Goal: Task Accomplishment & Management: Manage account settings

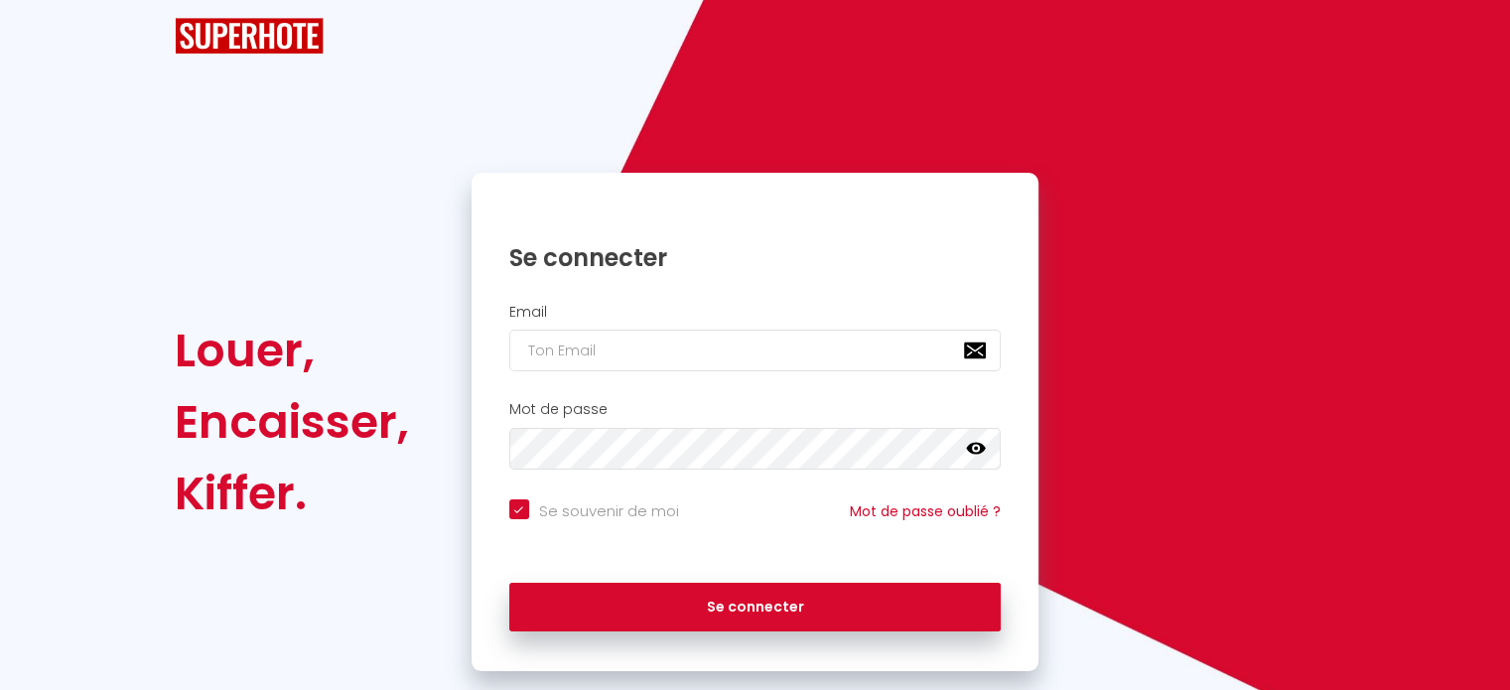
scroll to position [79, 0]
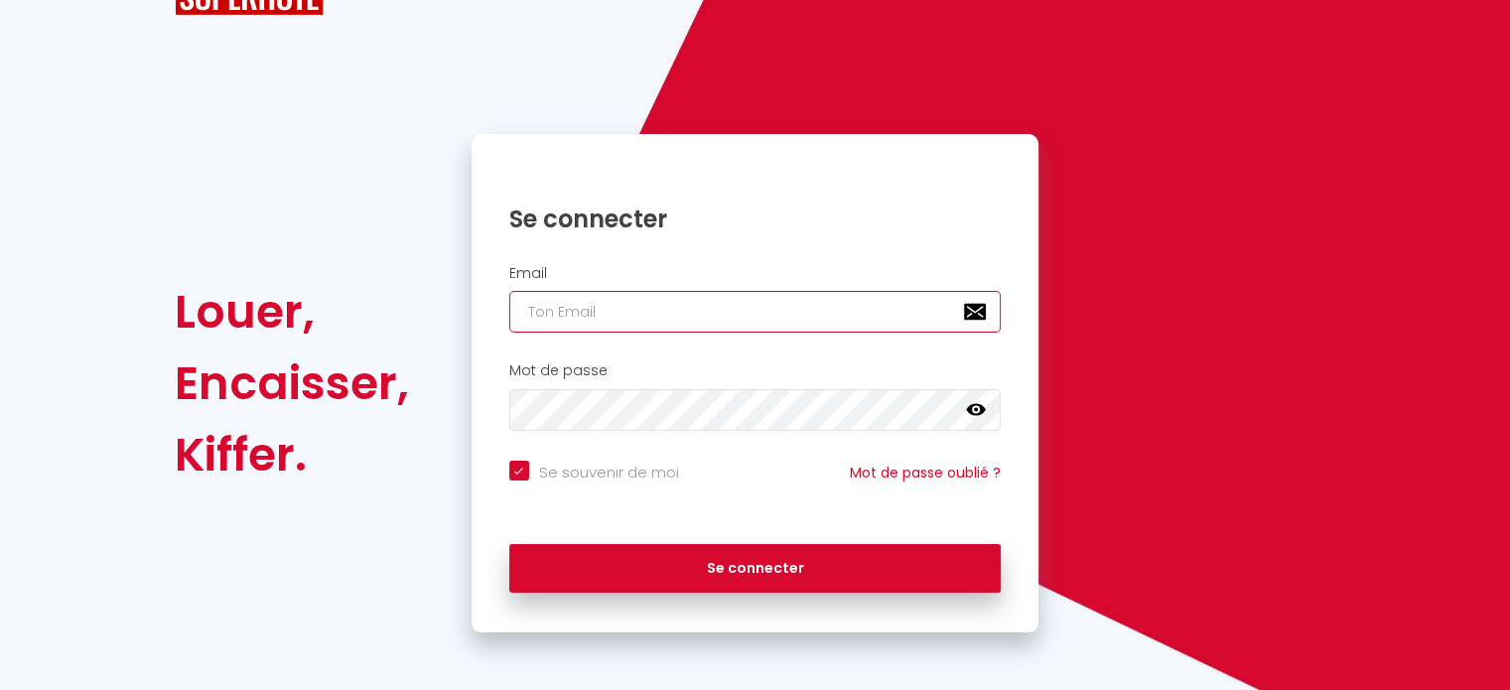
type input "[EMAIL_ADDRESS][DOMAIN_NAME]"
click at [643, 316] on input "[EMAIL_ADDRESS][DOMAIN_NAME]" at bounding box center [755, 312] width 492 height 42
click at [806, 179] on div "Se connecter" at bounding box center [756, 204] width 568 height 61
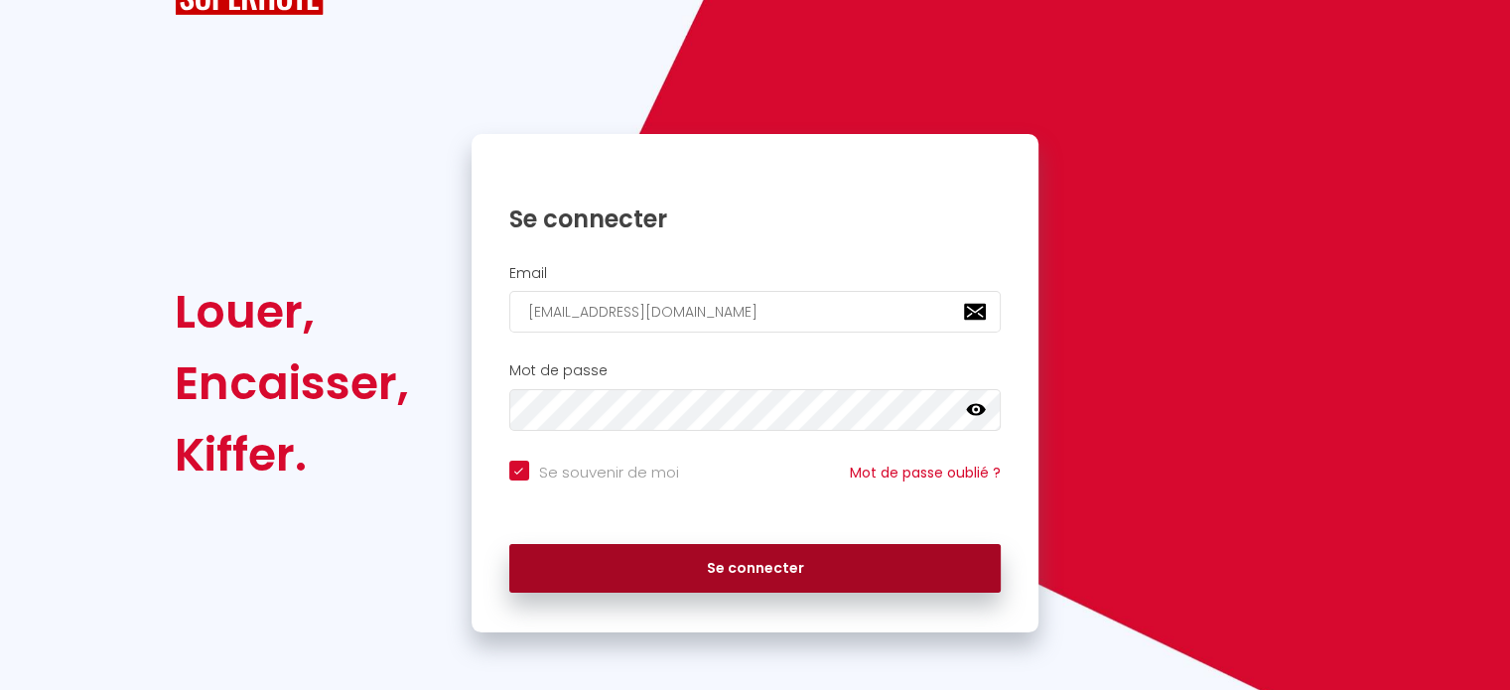
click at [715, 562] on button "Se connecter" at bounding box center [755, 569] width 492 height 50
checkbox input "true"
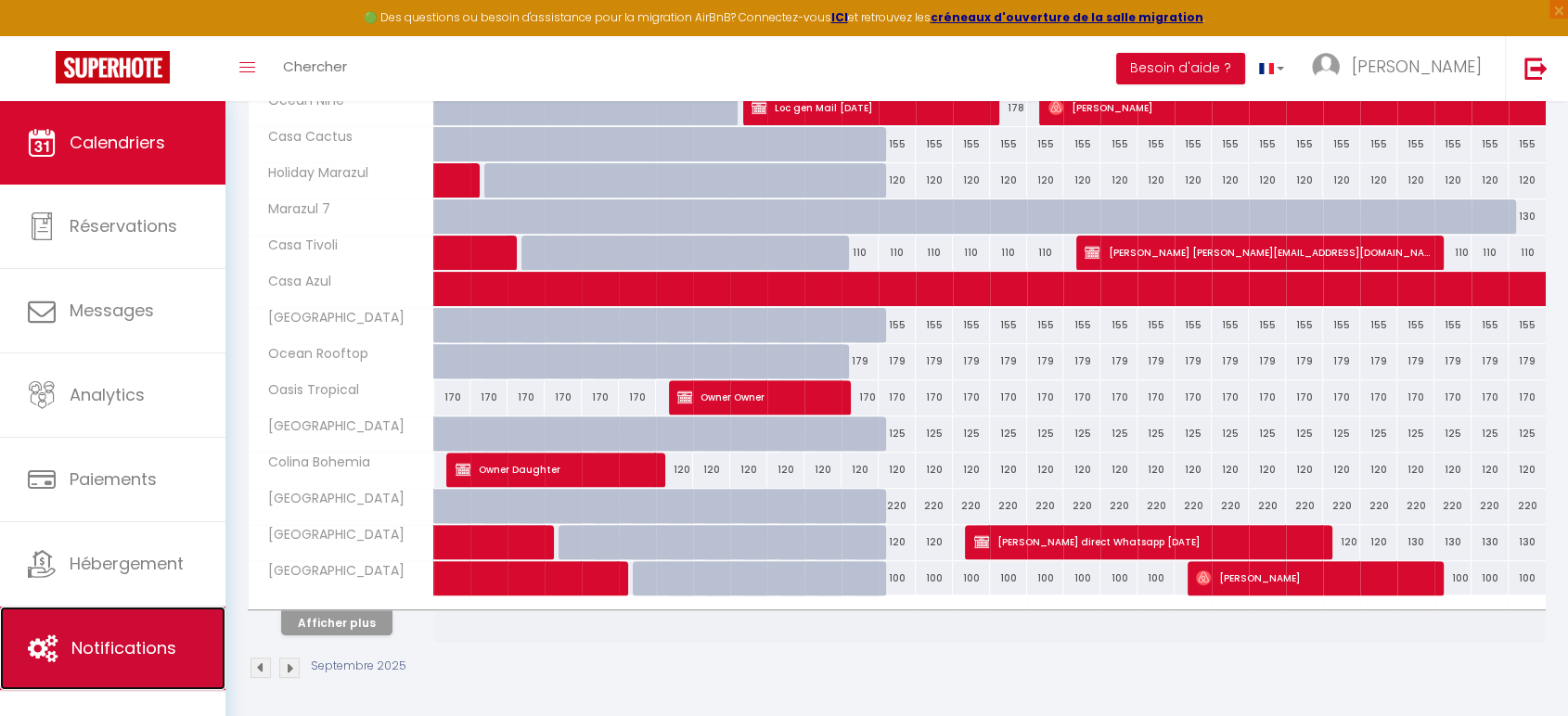
click at [89, 644] on span "Notifications" at bounding box center [123, 648] width 105 height 23
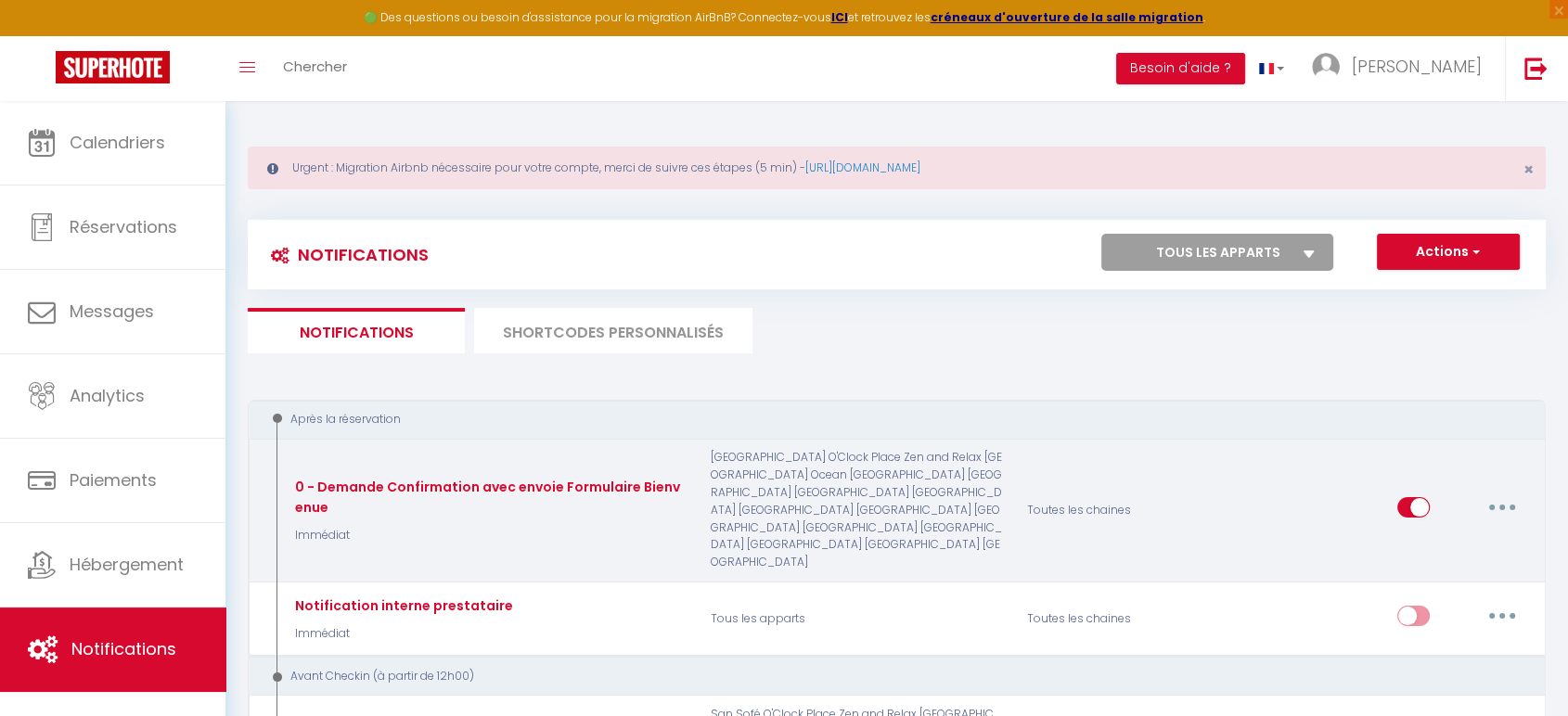
click at [1410, 493] on button "button" at bounding box center [1503, 508] width 52 height 30
click at [1408, 535] on link "Editer" at bounding box center [1453, 551] width 137 height 32
type input "0 - Demande Confirmation avec envoie Formulaire Bienvenue"
select select "Immédiat"
select select "if_booking_is_paid"
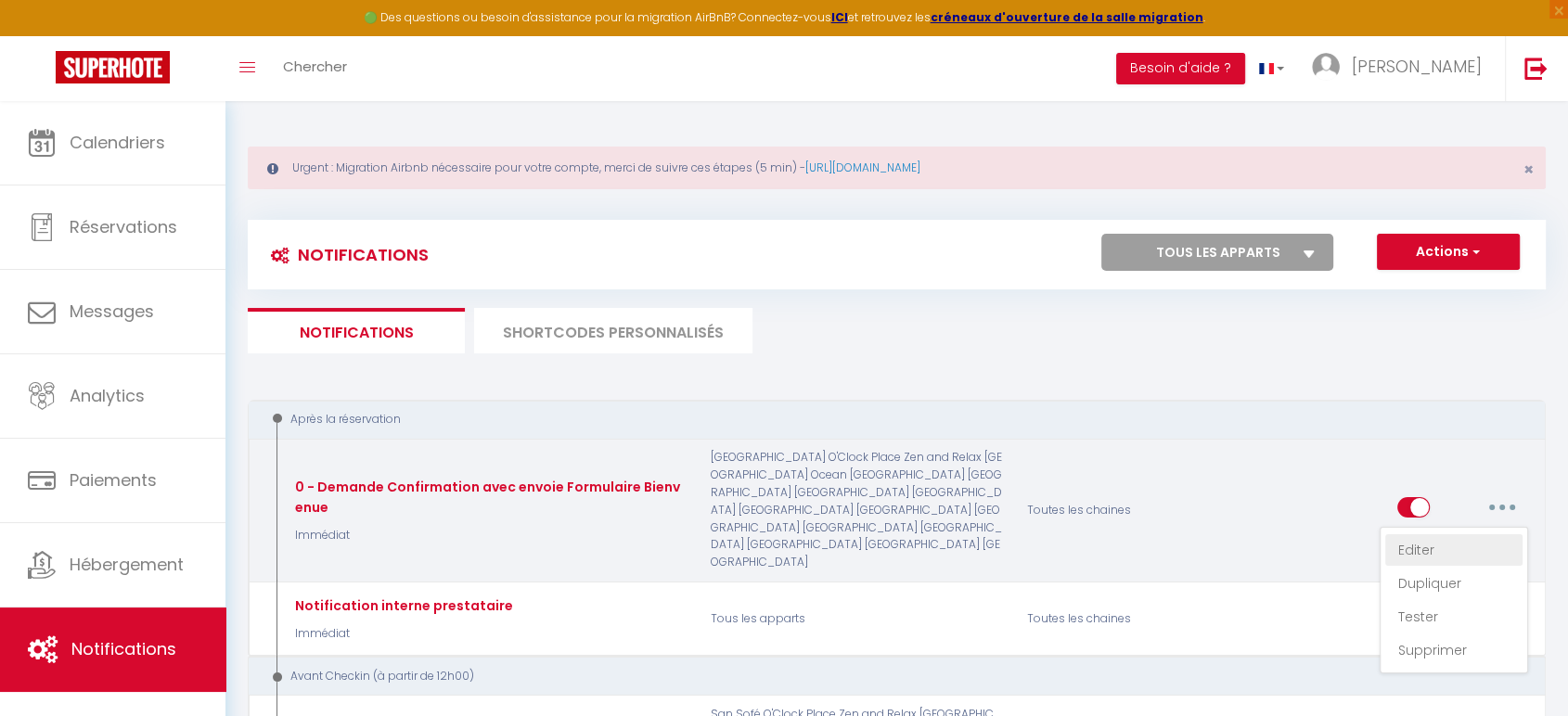
checkbox input "true"
checkbox input "false"
radio input "true"
type input "Merci de confirmer votre réservation - [BOOKING:ID] - [GUEST:FIRST_NAME] [GUEST…"
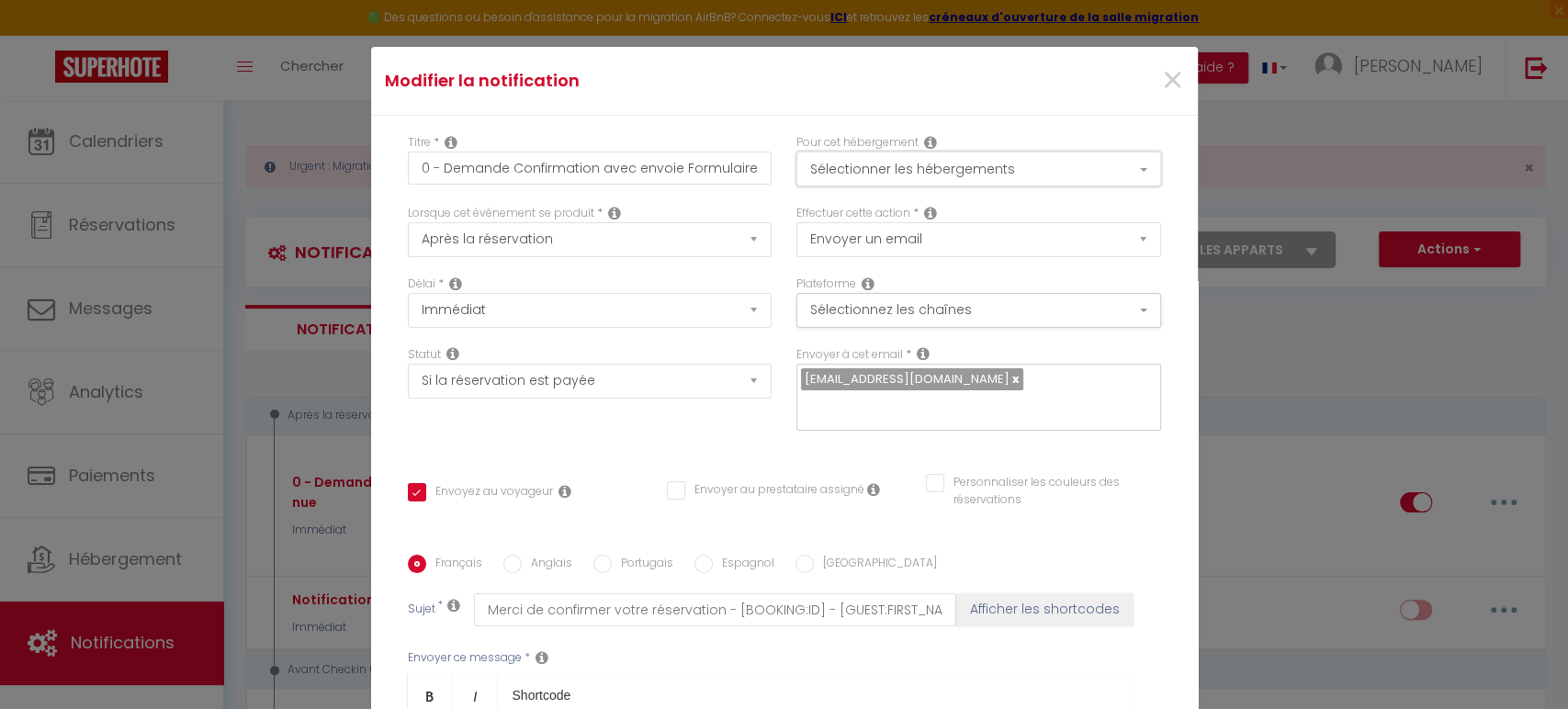
click at [1127, 172] on button "Sélectionner les hébergements" at bounding box center [979, 169] width 364 height 35
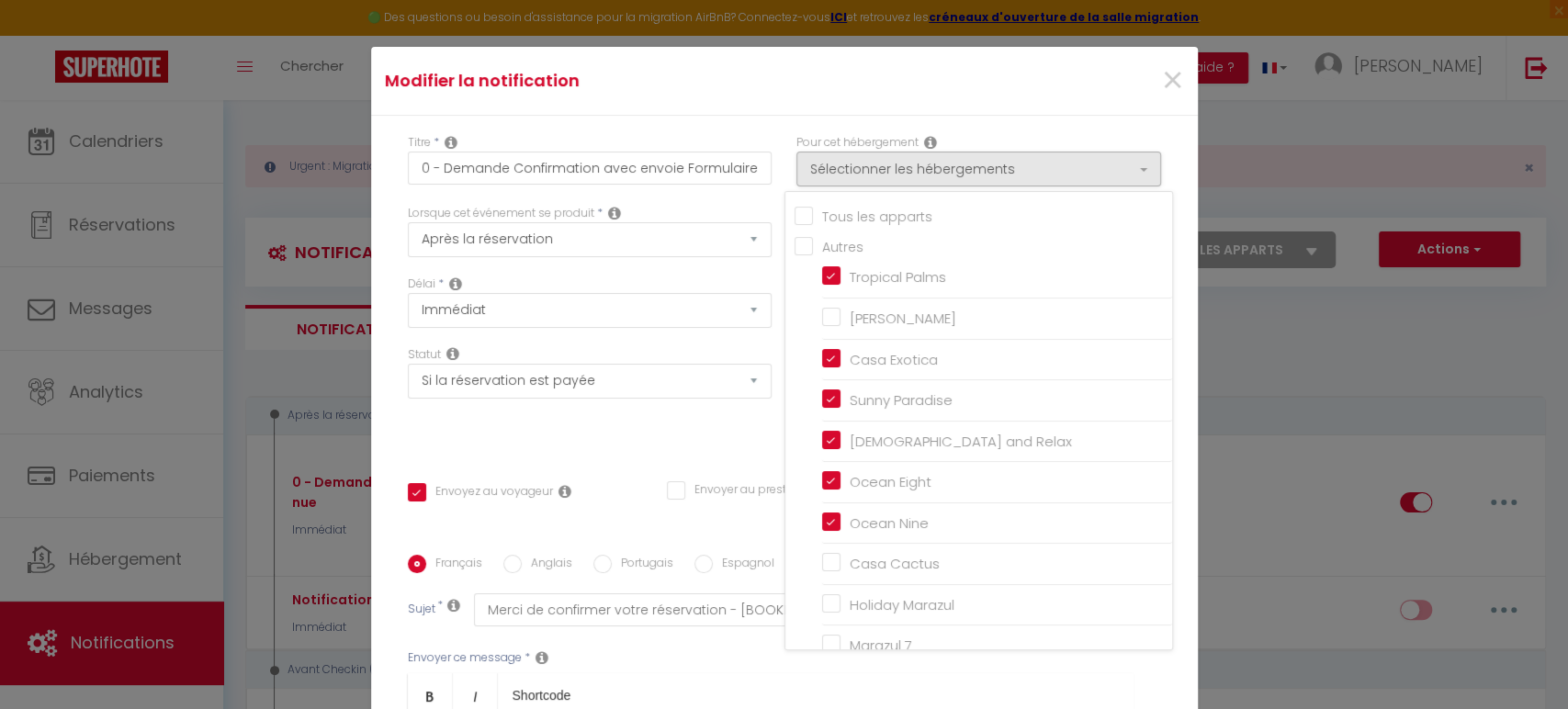
click at [1154, 116] on div "Titre * 0 - Demande Confirmation avec envoie Formulaire Bienvenue Pour cet hébe…" at bounding box center [784, 555] width 826 height 879
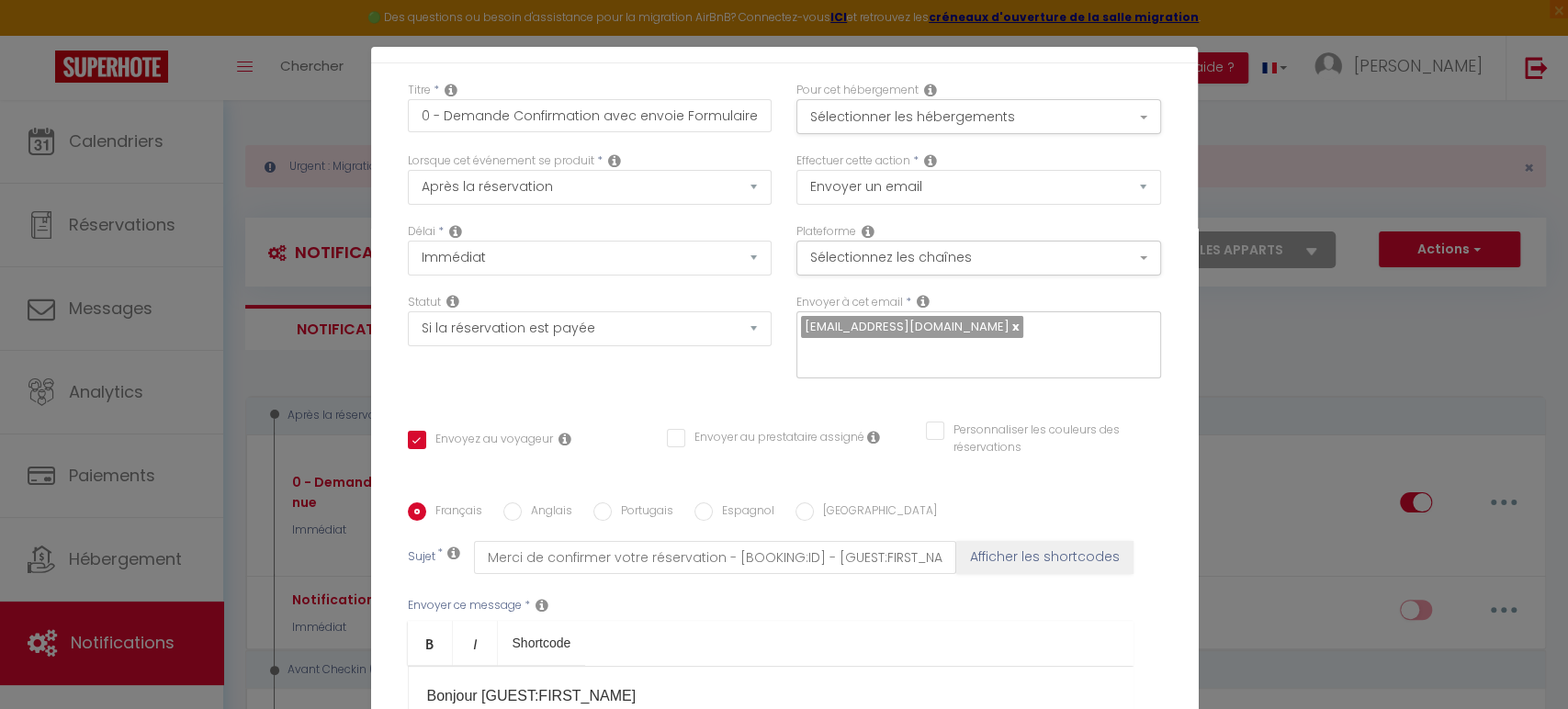
scroll to position [204, 0]
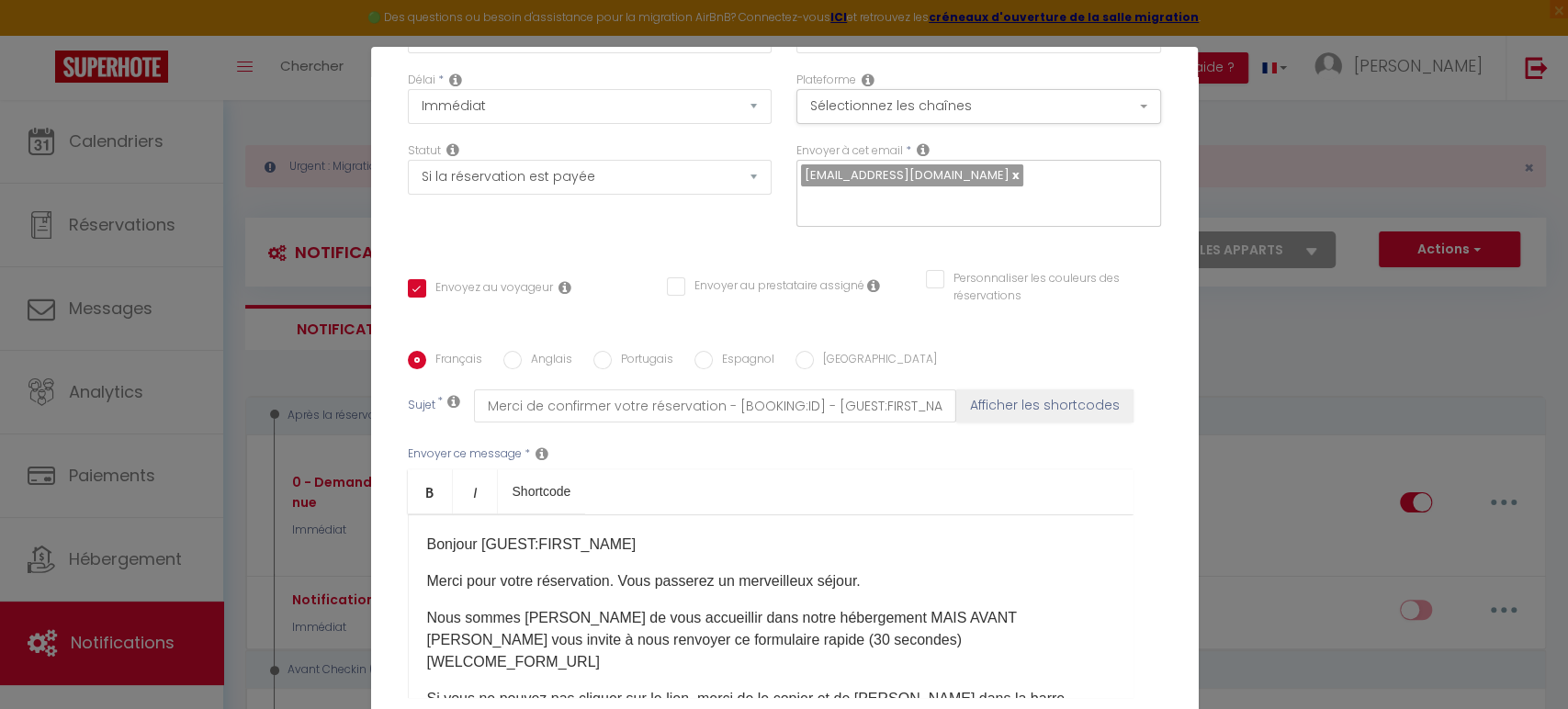
click at [509, 358] on input "Anglais" at bounding box center [512, 360] width 19 height 19
radio input "true"
checkbox input "true"
checkbox input "false"
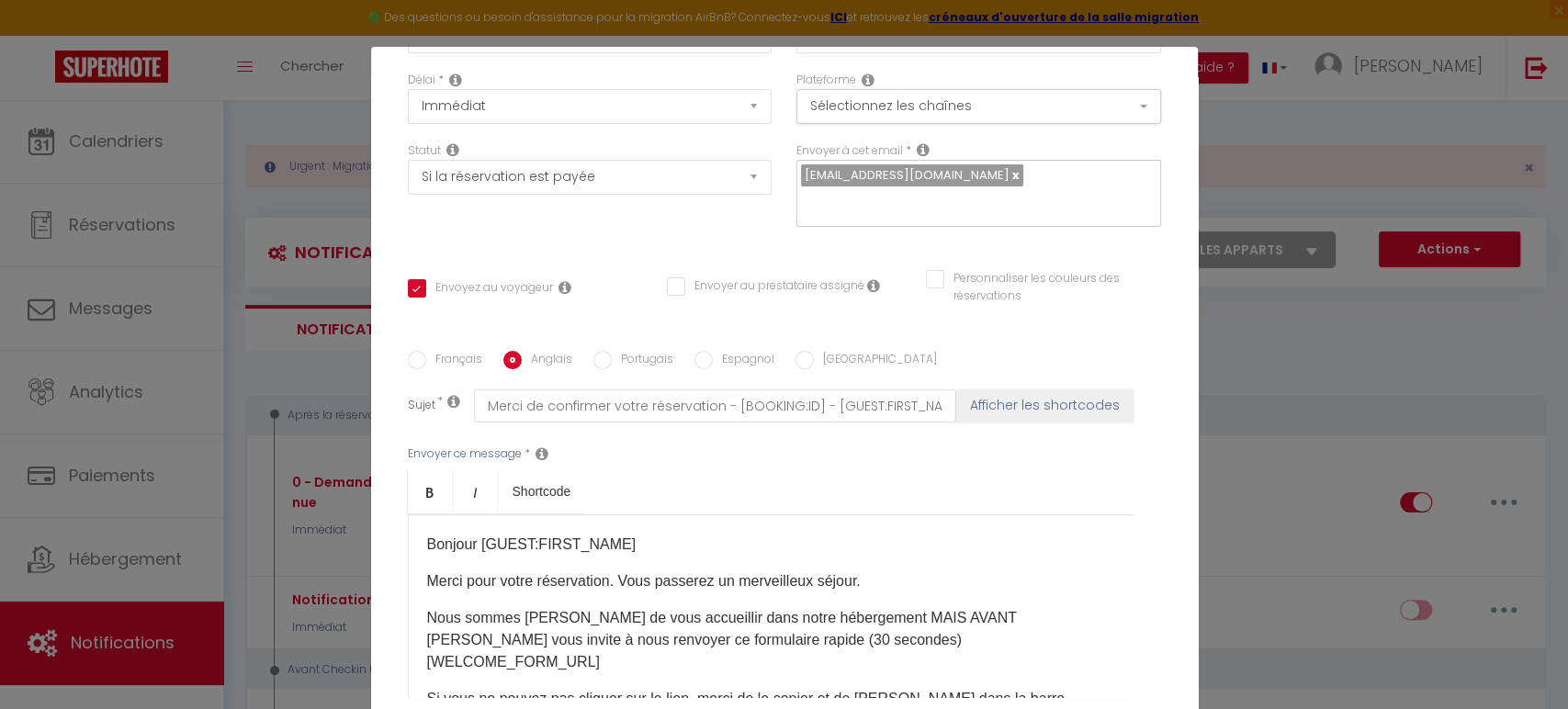
type input "Please Confirm your booking - [BOOKING:ID] - [GUEST:FIRST_NAME] [GUEST:LAST_NAM…"
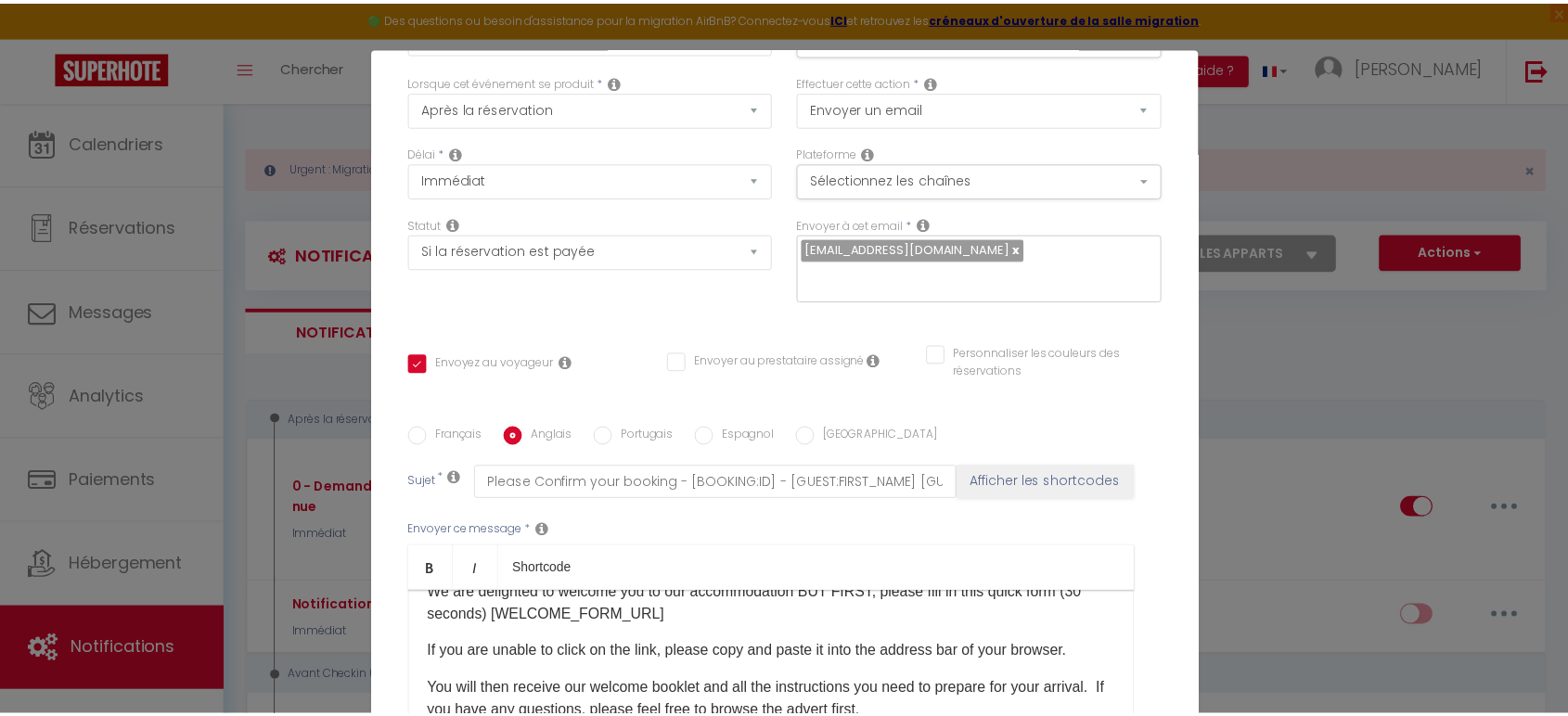
scroll to position [0, 0]
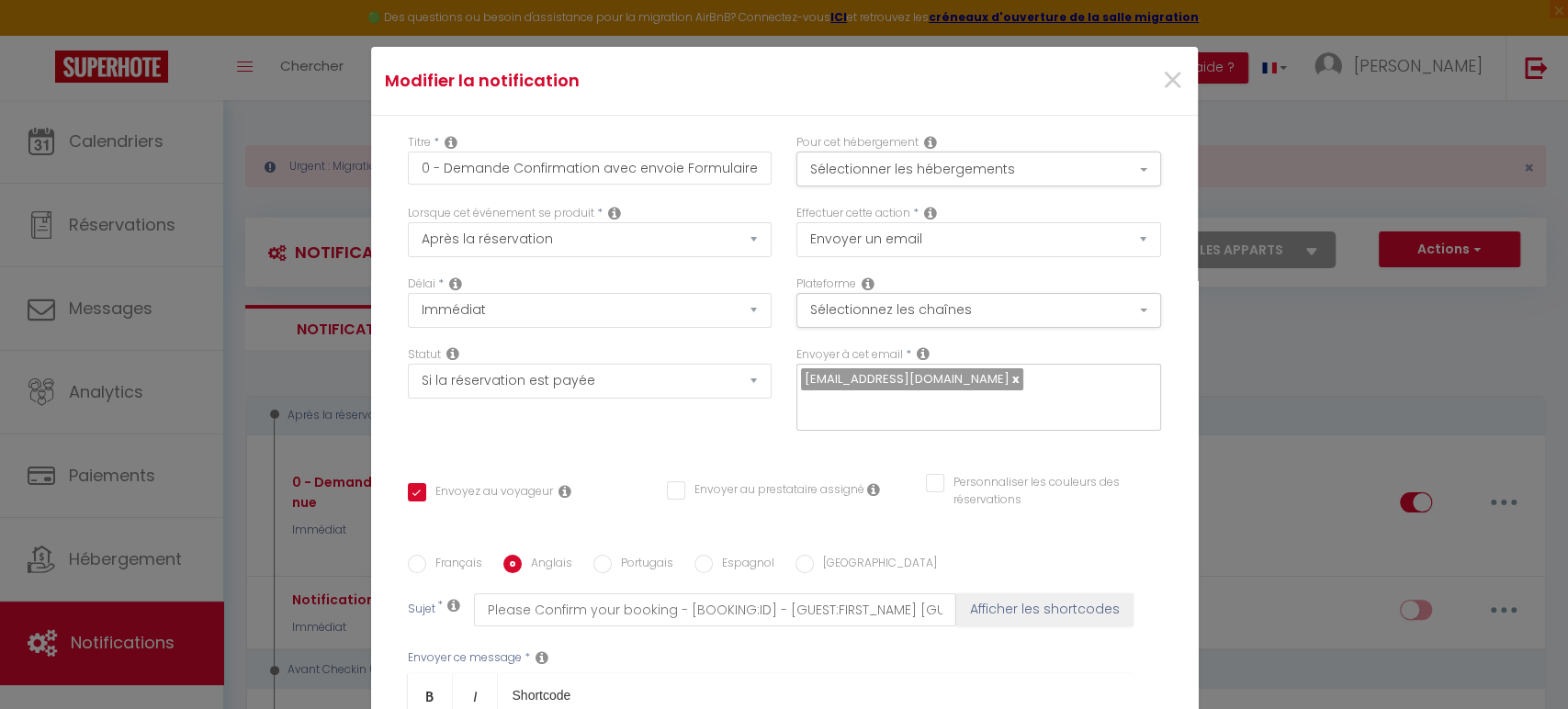
click at [272, 112] on div "Modifier la notification × Titre * 0 - Demande Confirmation avec envoie Formula…" at bounding box center [784, 354] width 1568 height 709
click at [1160, 79] on span "×" at bounding box center [1171, 81] width 23 height 56
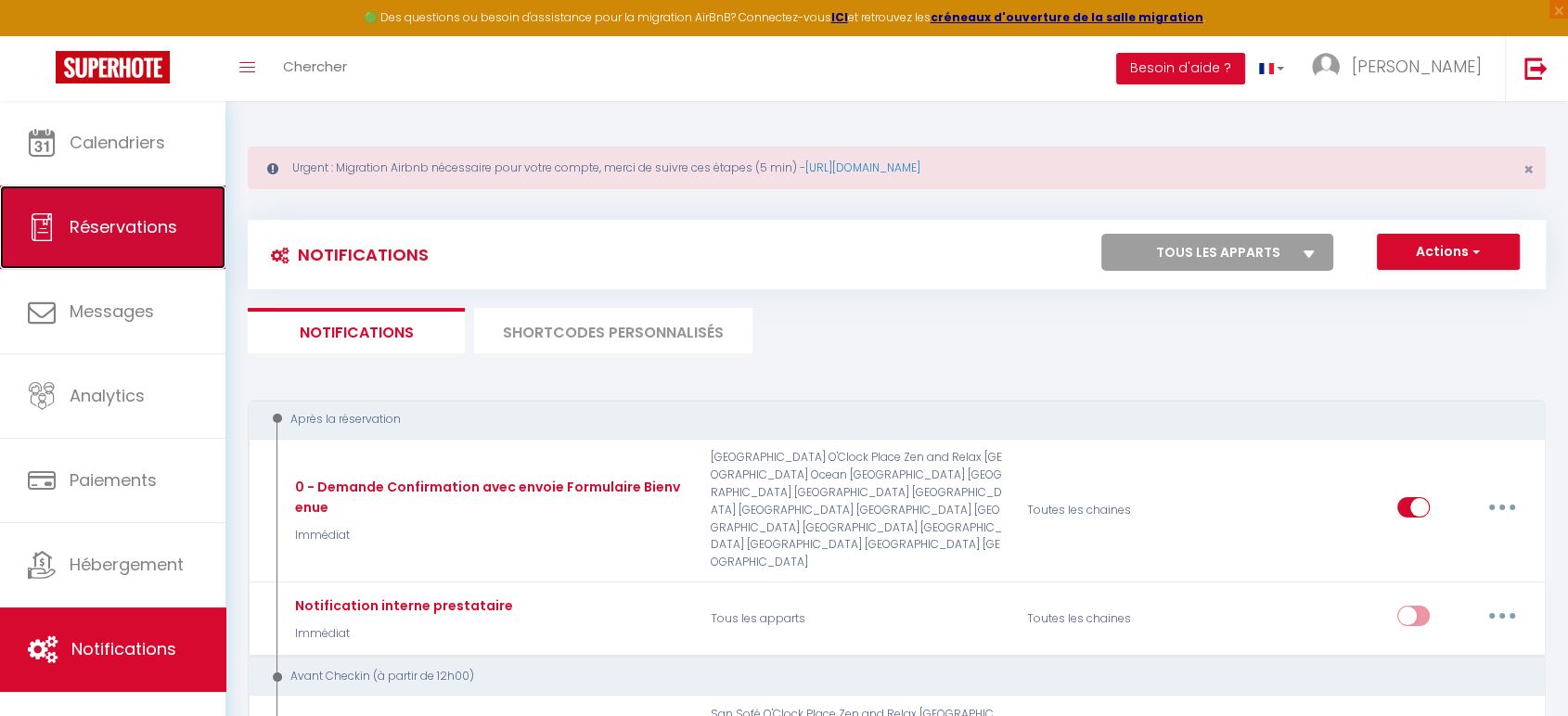
click at [143, 227] on span "Réservations" at bounding box center [122, 226] width 107 height 23
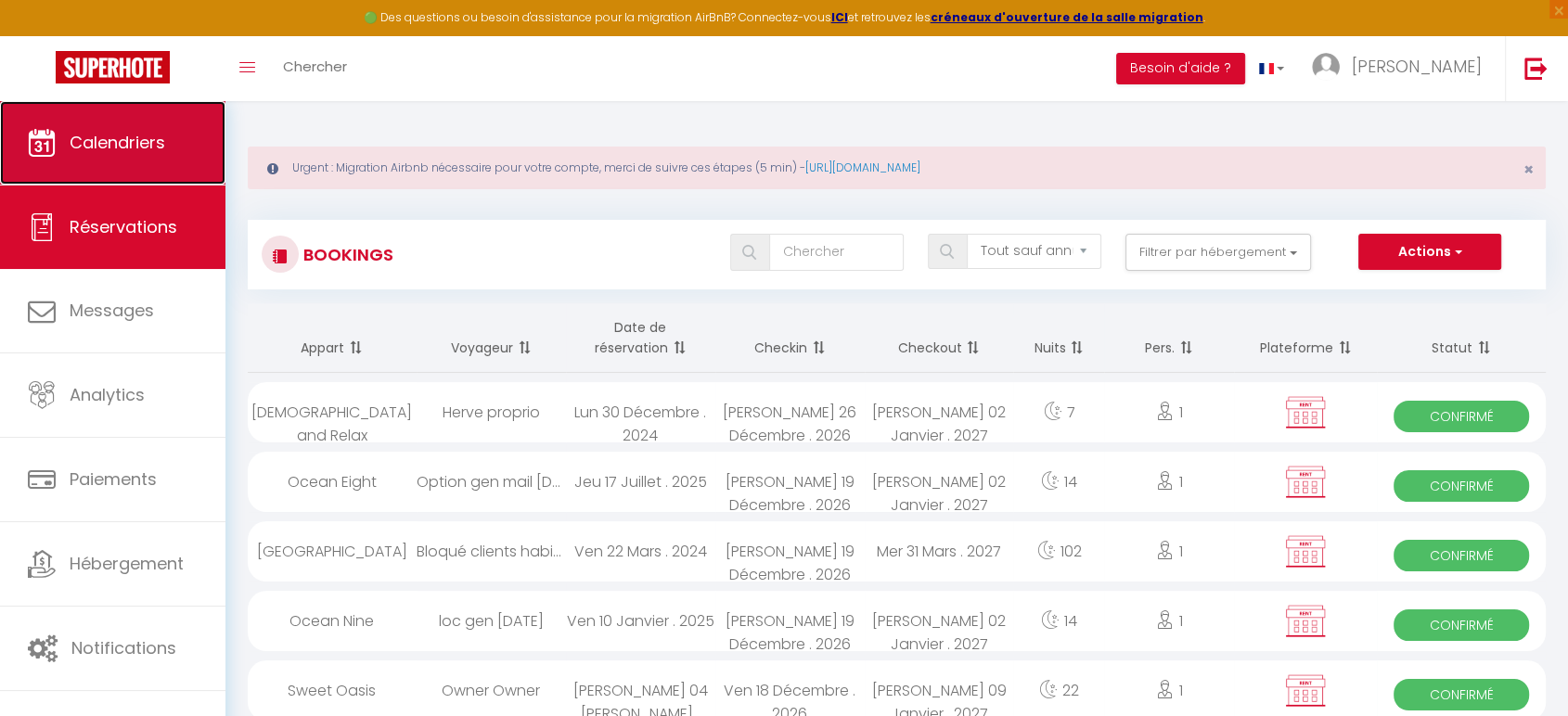
click at [185, 138] on link "Calendriers" at bounding box center [112, 142] width 225 height 83
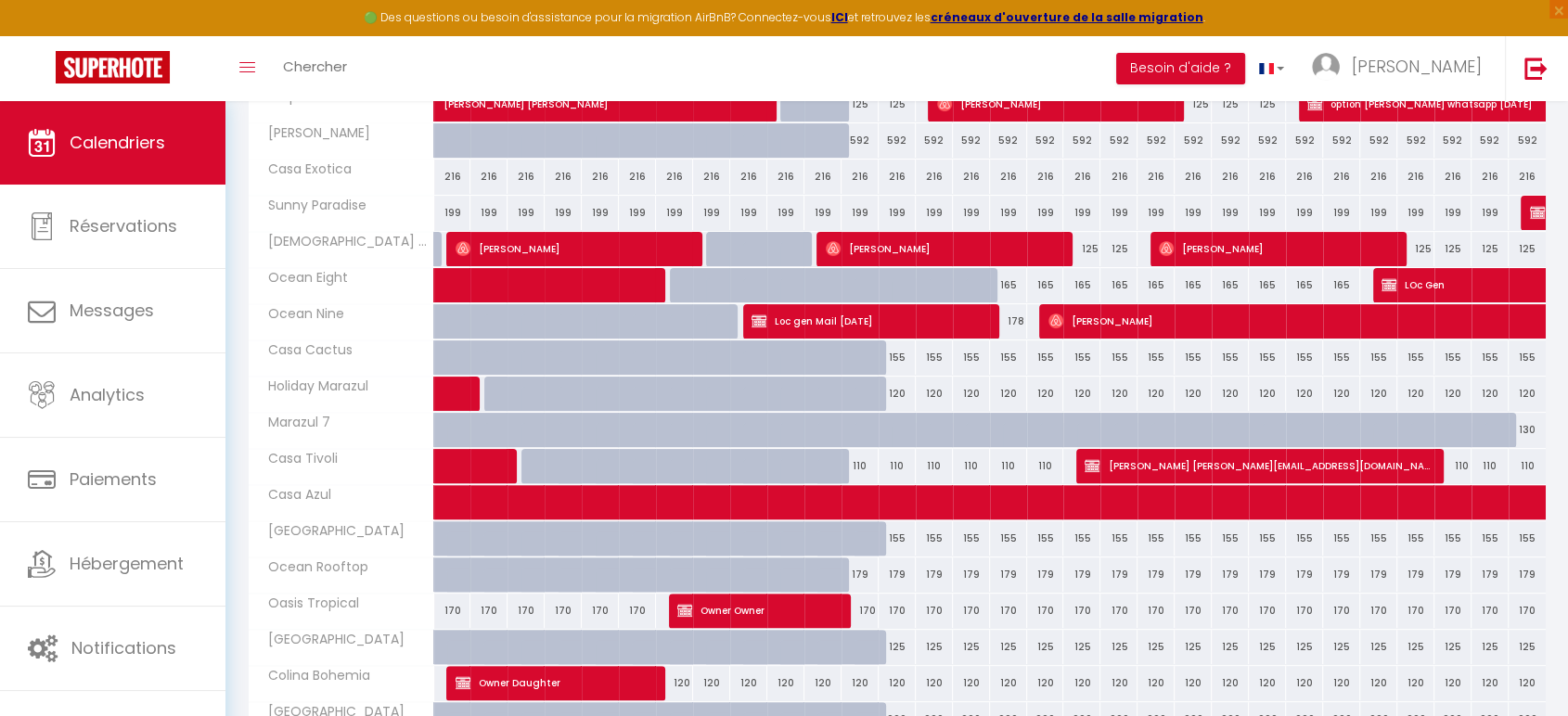
scroll to position [206, 0]
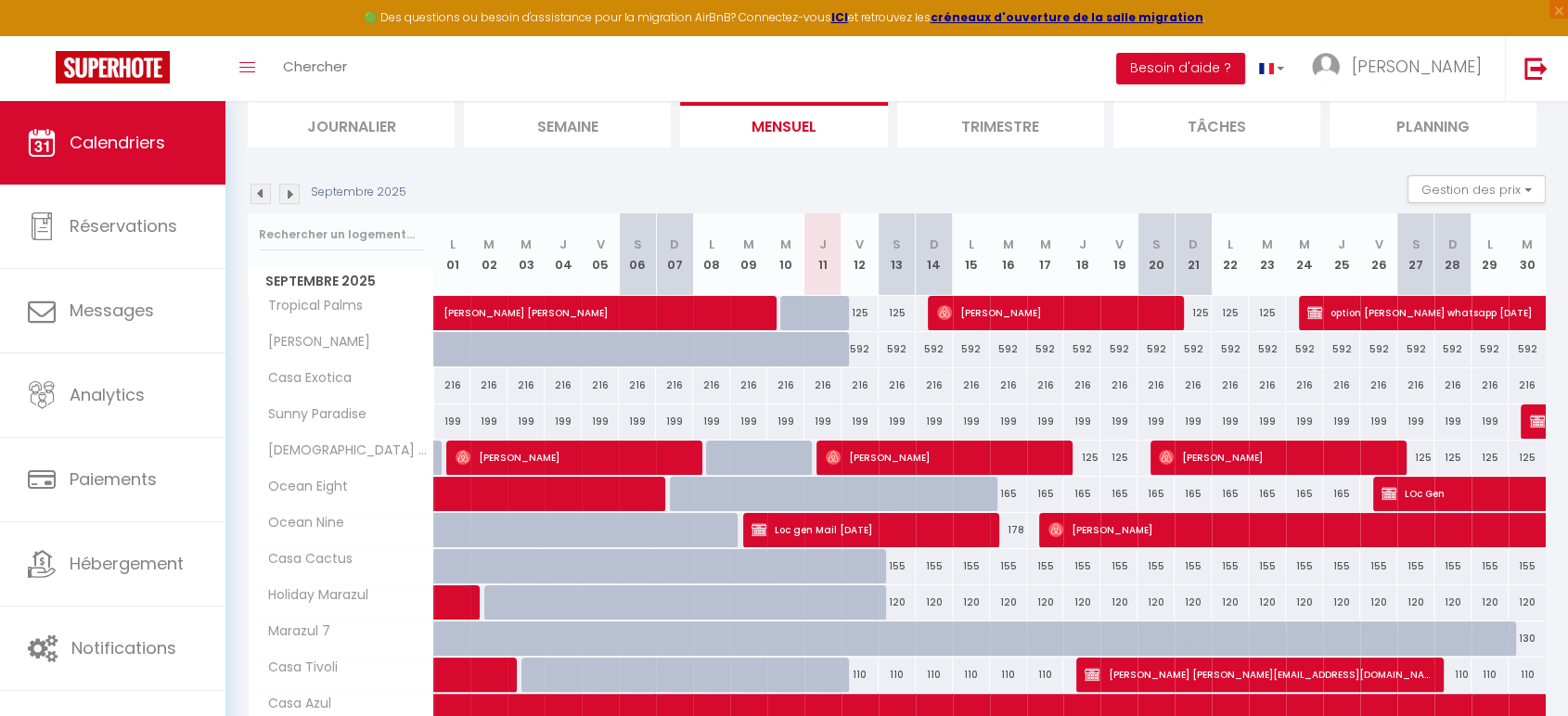
click at [260, 193] on img at bounding box center [261, 194] width 21 height 21
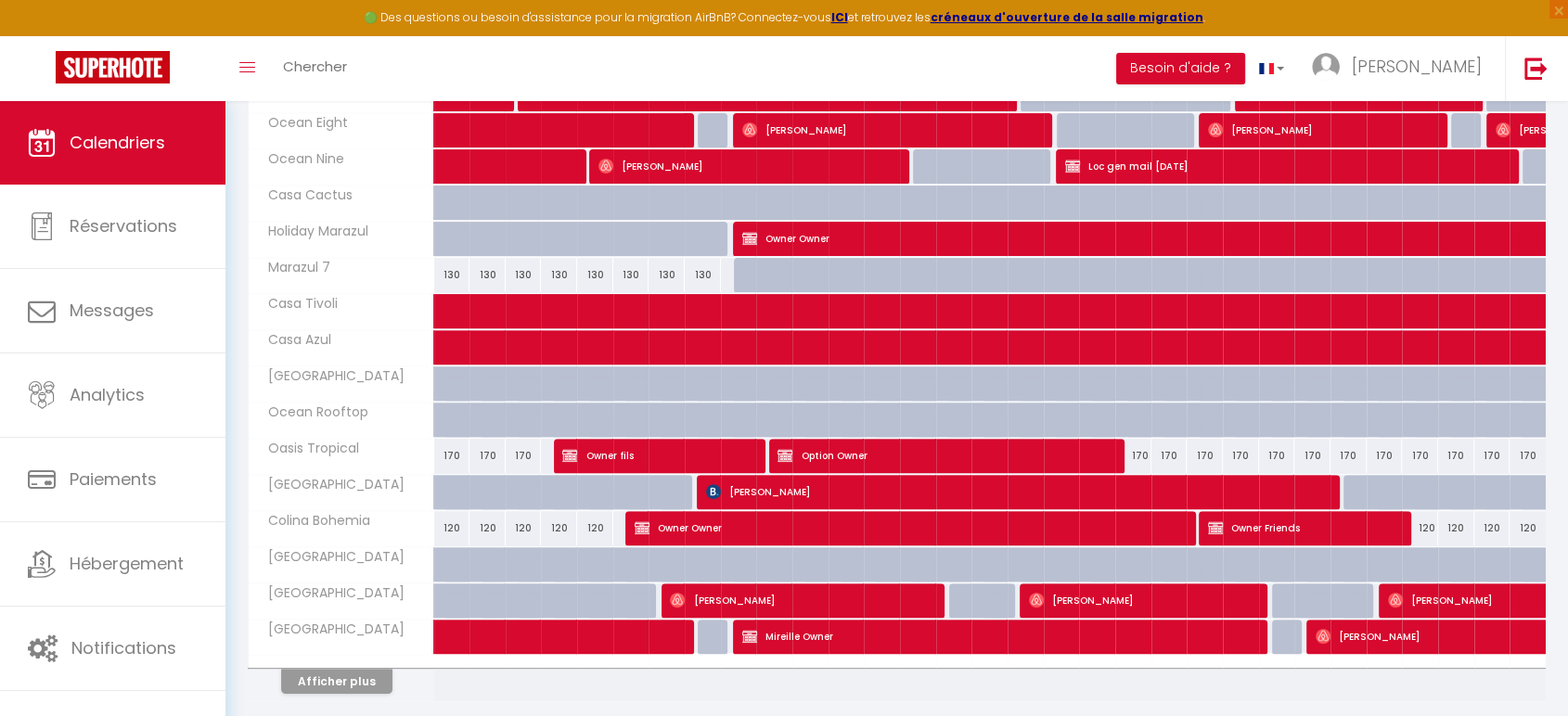
scroll to position [627, 0]
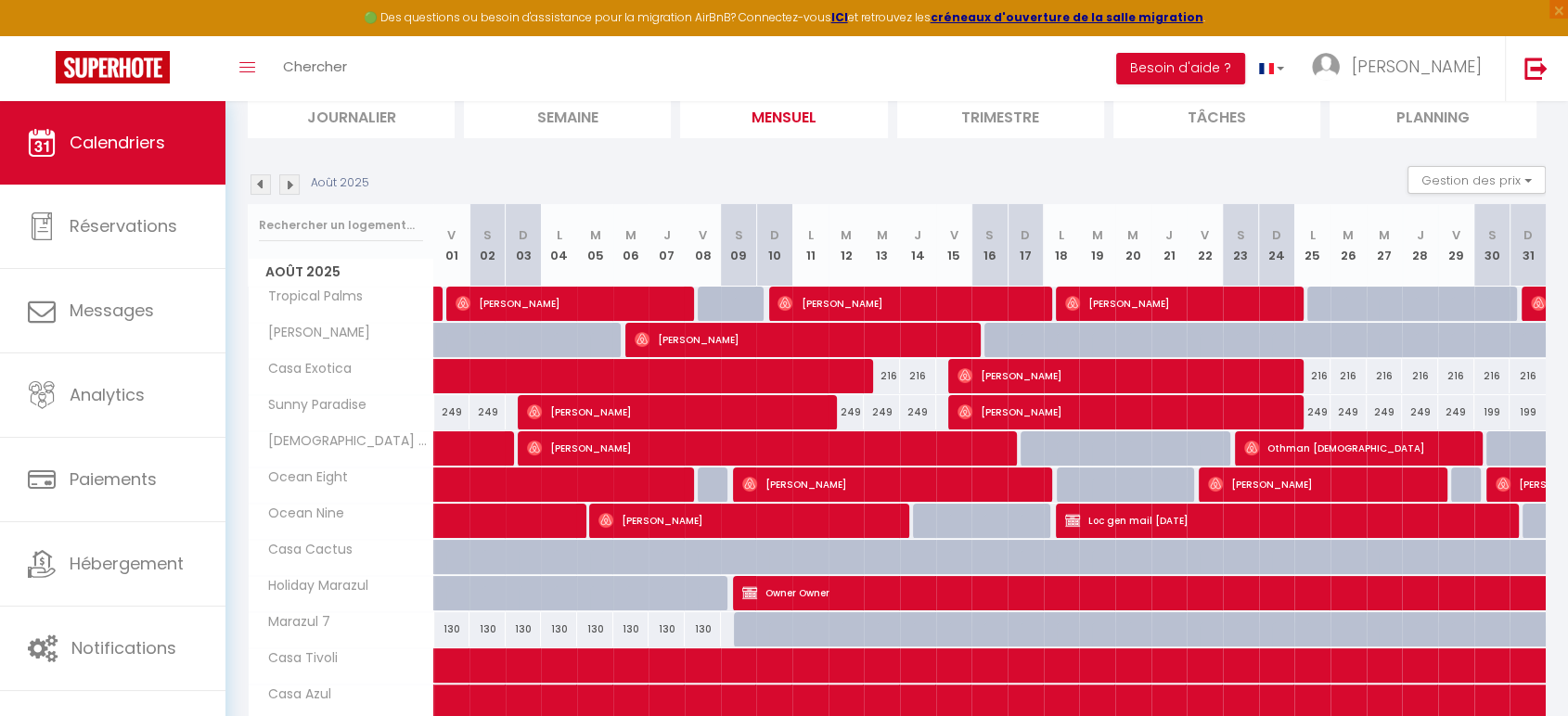
click at [263, 187] on img at bounding box center [261, 185] width 21 height 21
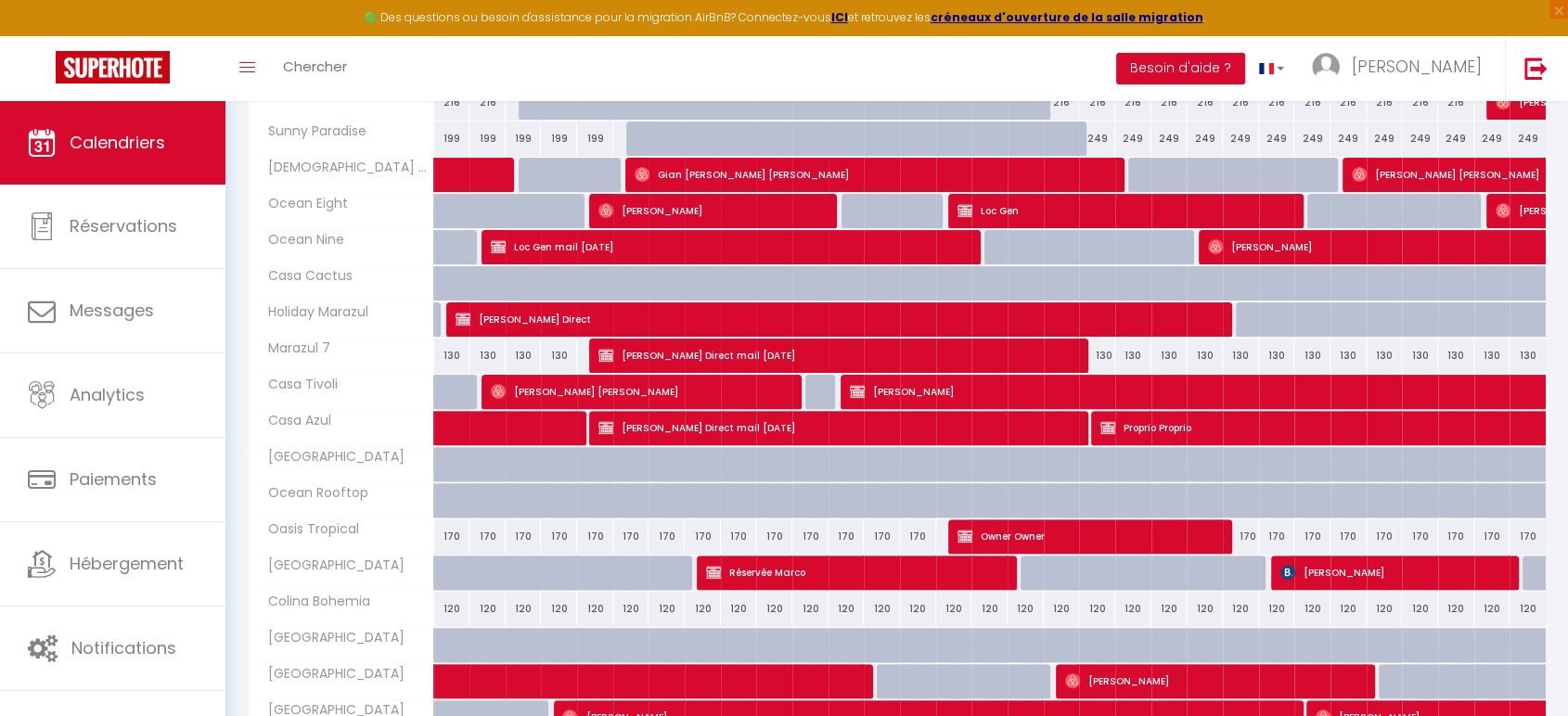
scroll to position [524, 0]
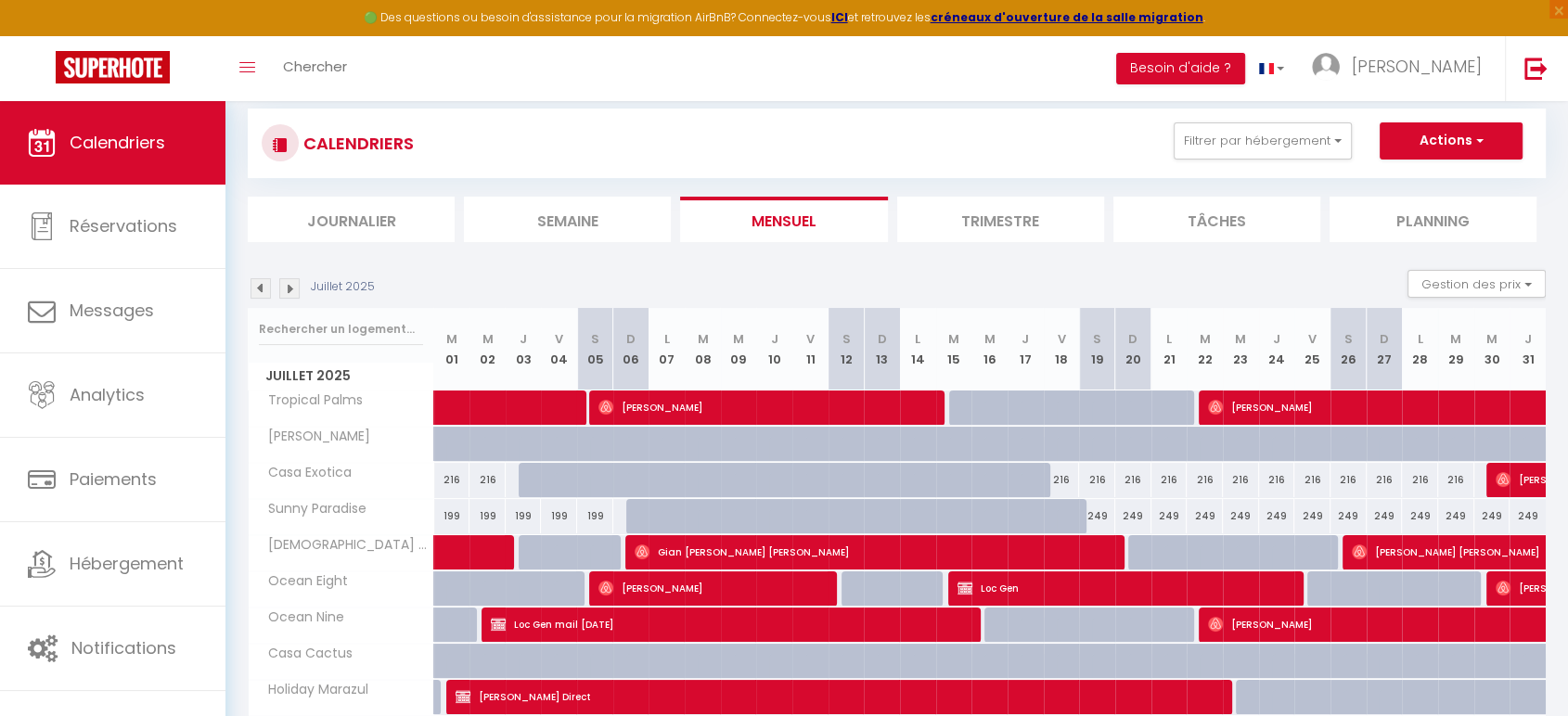
click at [263, 292] on img at bounding box center [261, 289] width 21 height 21
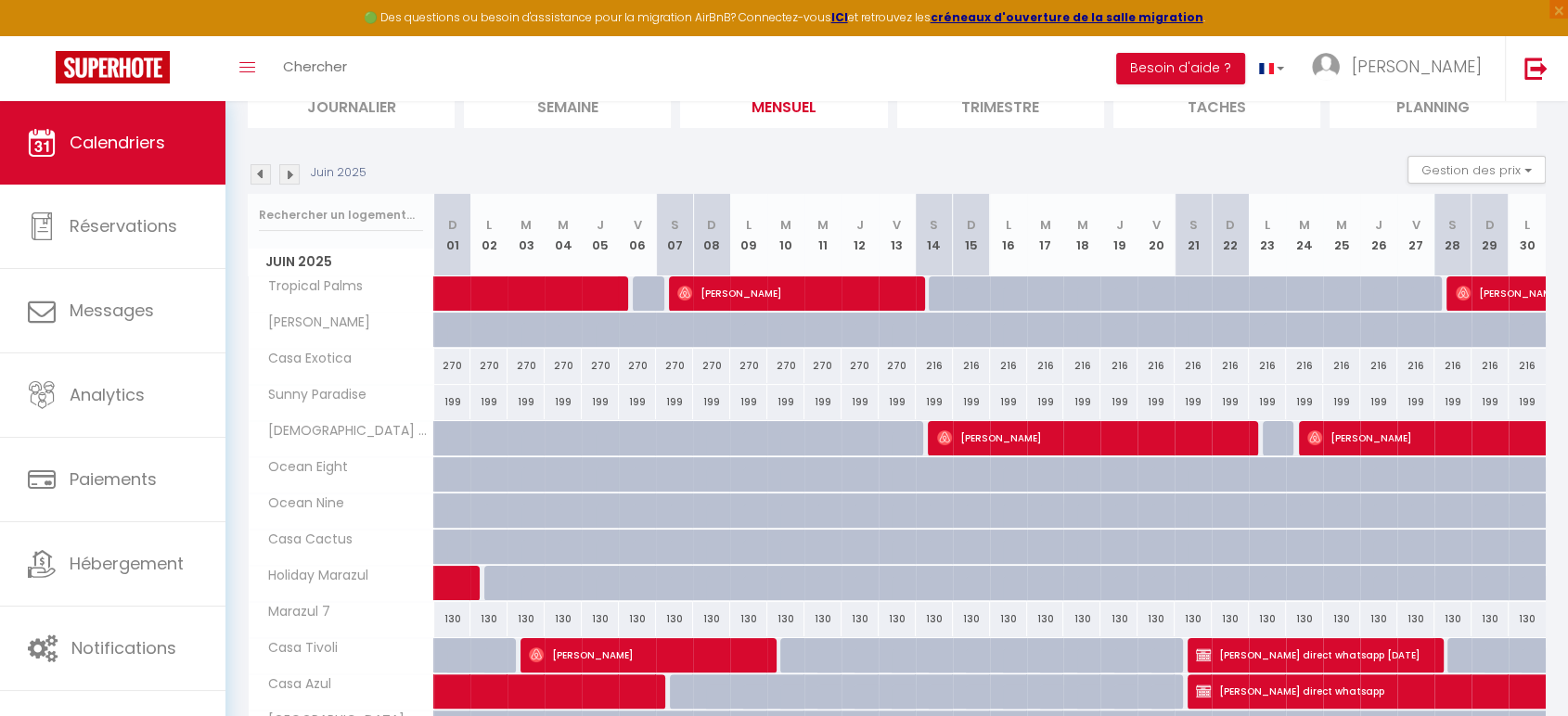
scroll to position [215, 0]
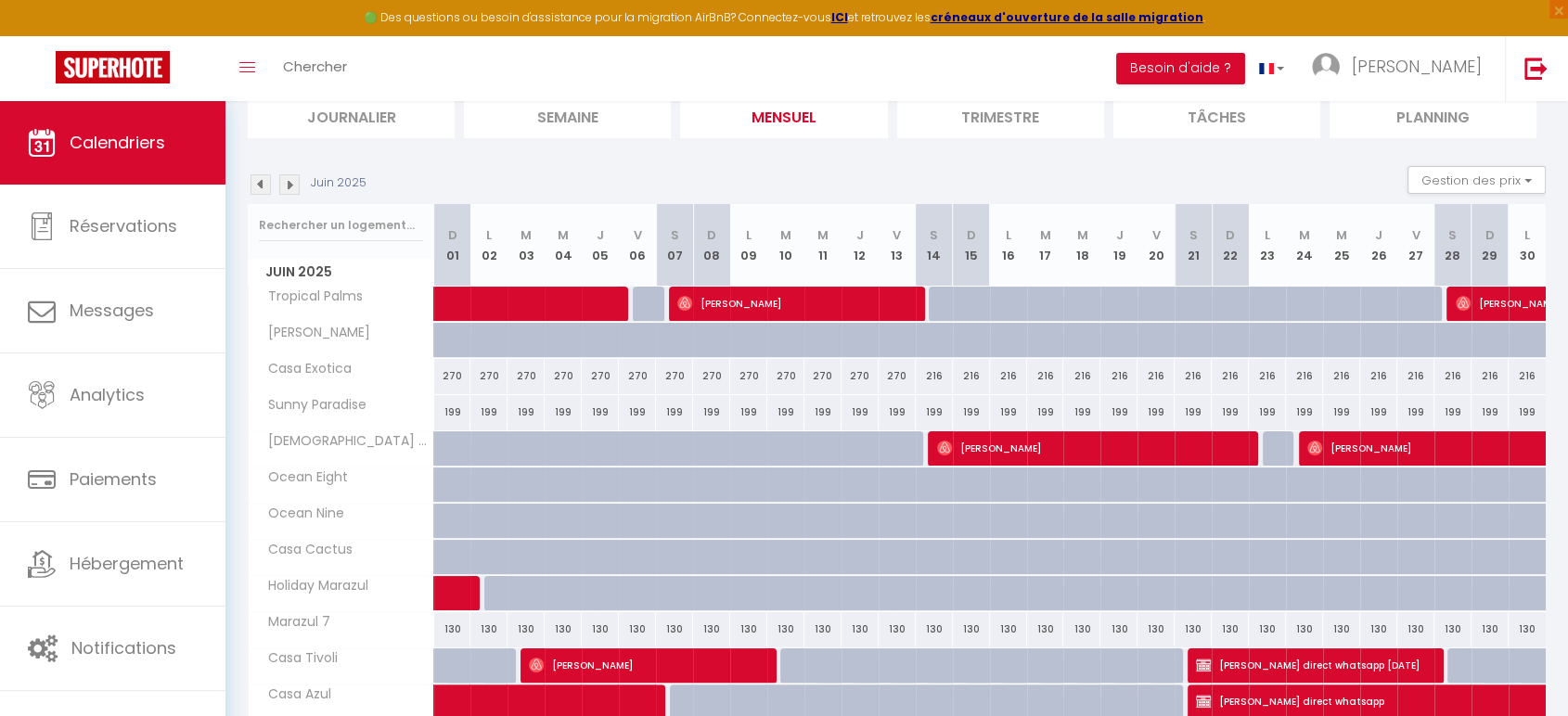
click at [262, 185] on img at bounding box center [261, 185] width 21 height 21
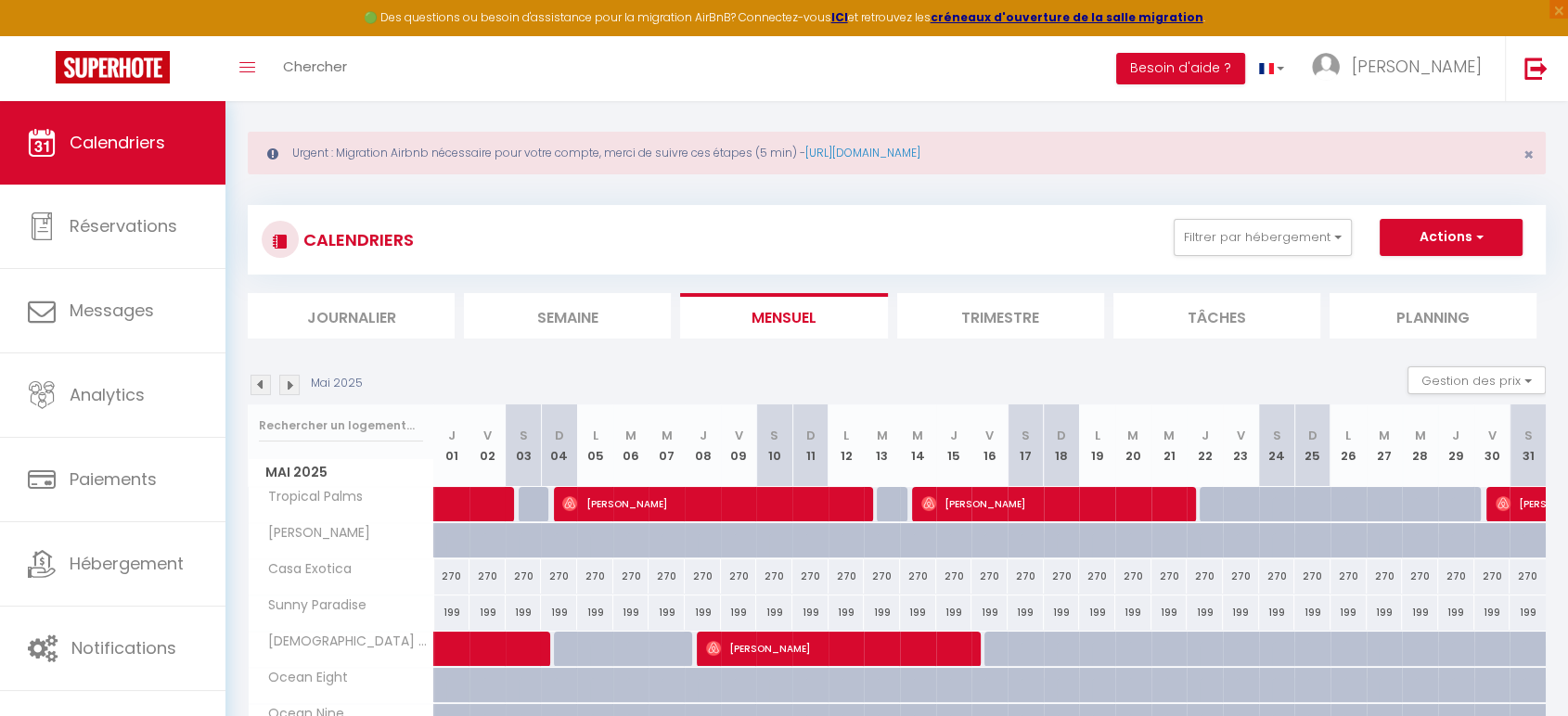
scroll to position [8, 0]
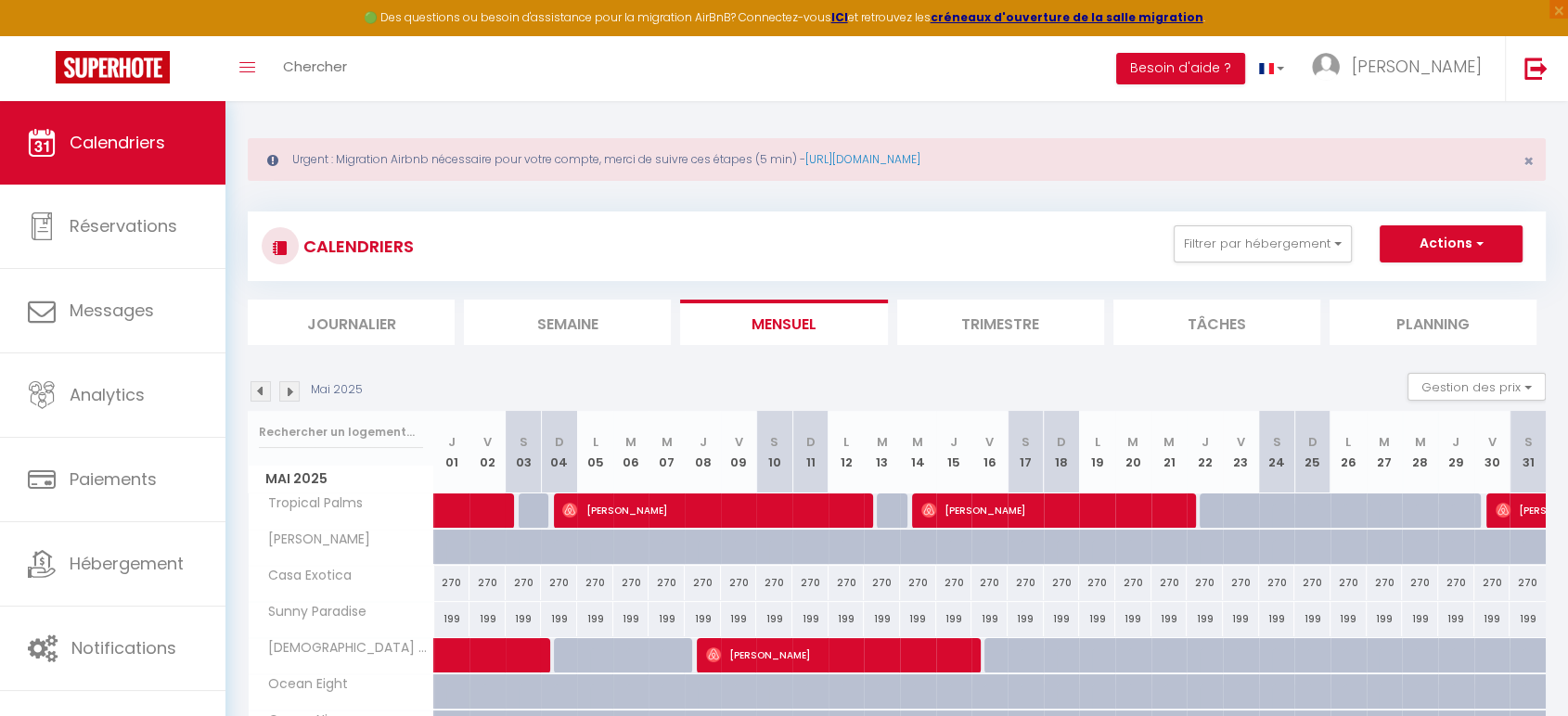
click at [260, 388] on img at bounding box center [261, 392] width 21 height 21
select select
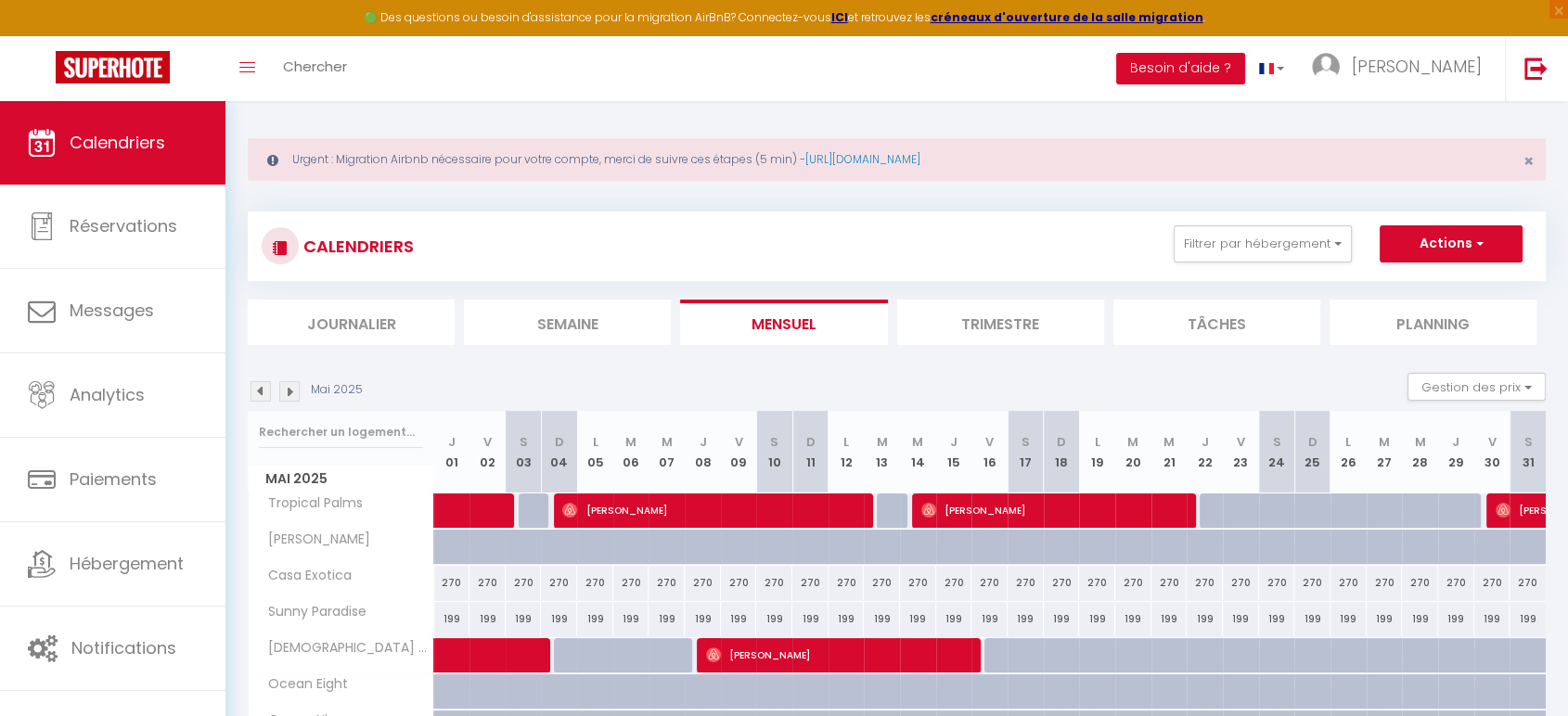
select select
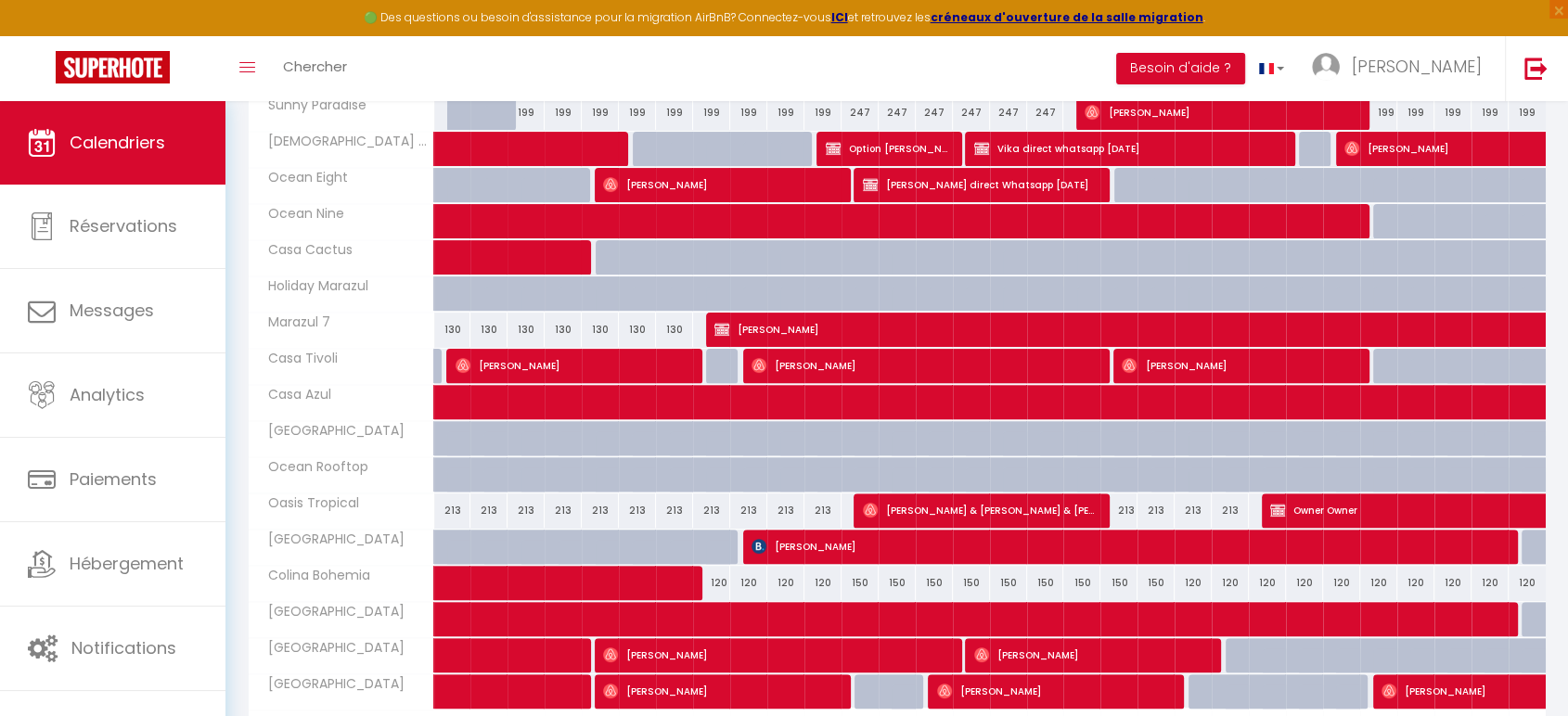
scroll to position [524, 0]
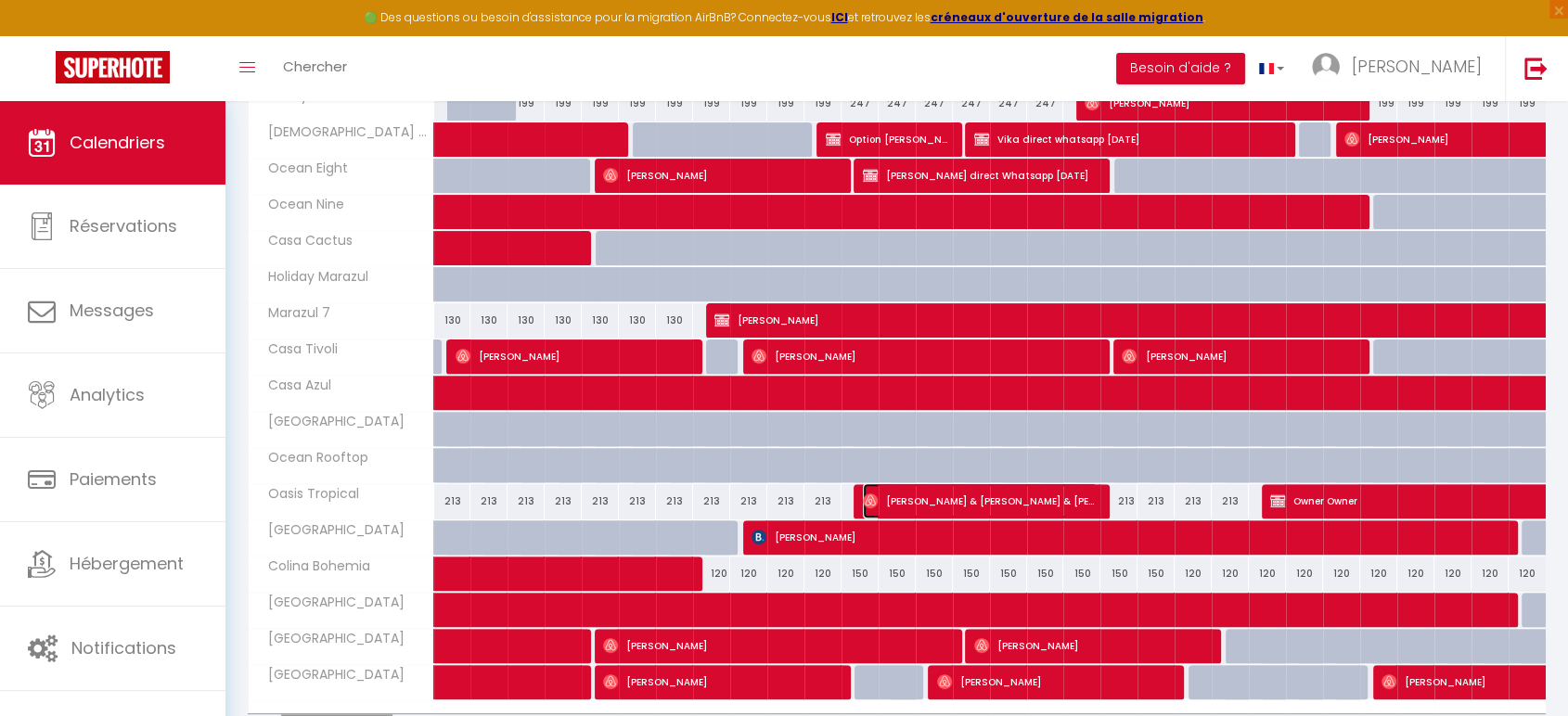
click at [912, 494] on span "[PERSON_NAME] & [PERSON_NAME] & [PERSON_NAME]" at bounding box center [979, 501] width 235 height 36
select select "OK"
select select "1"
select select "0"
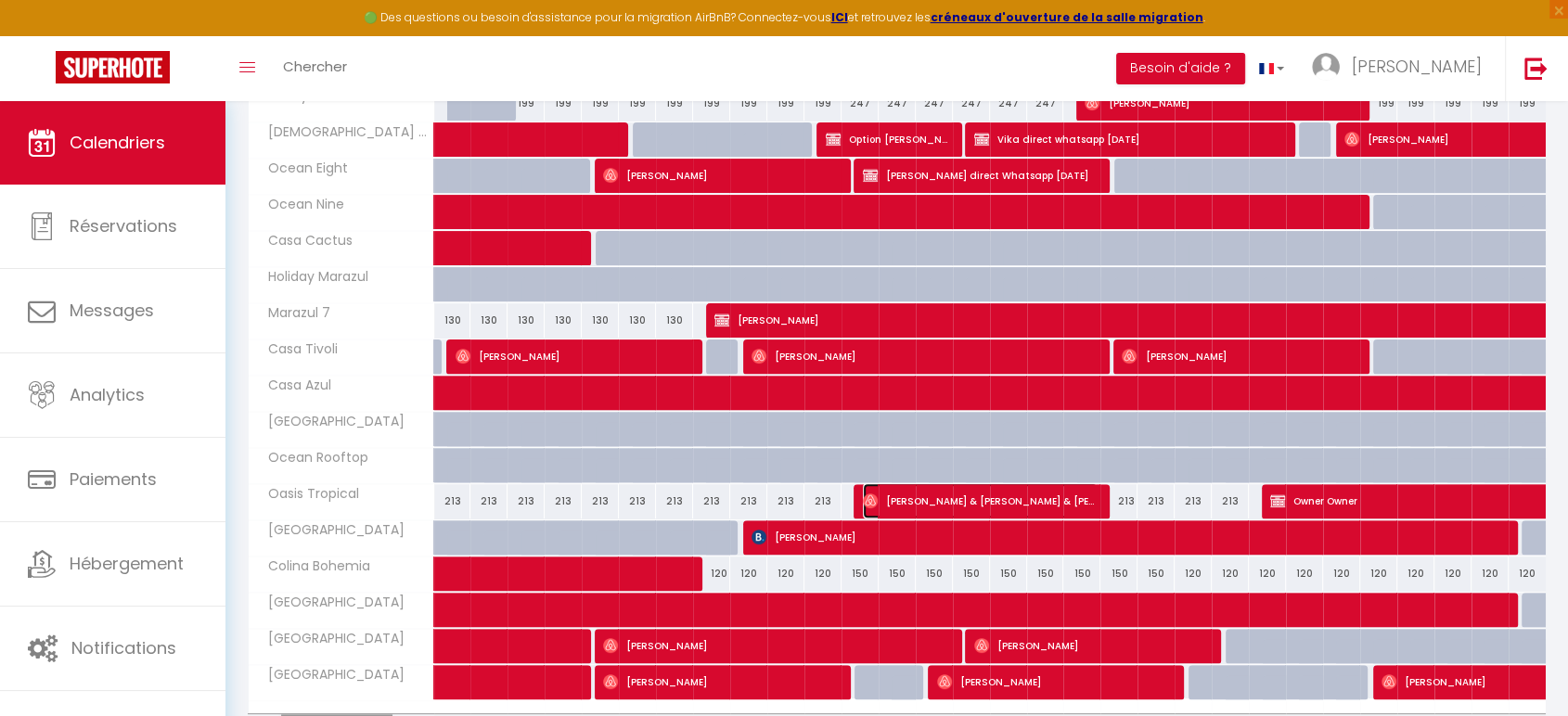
select select "1"
select select
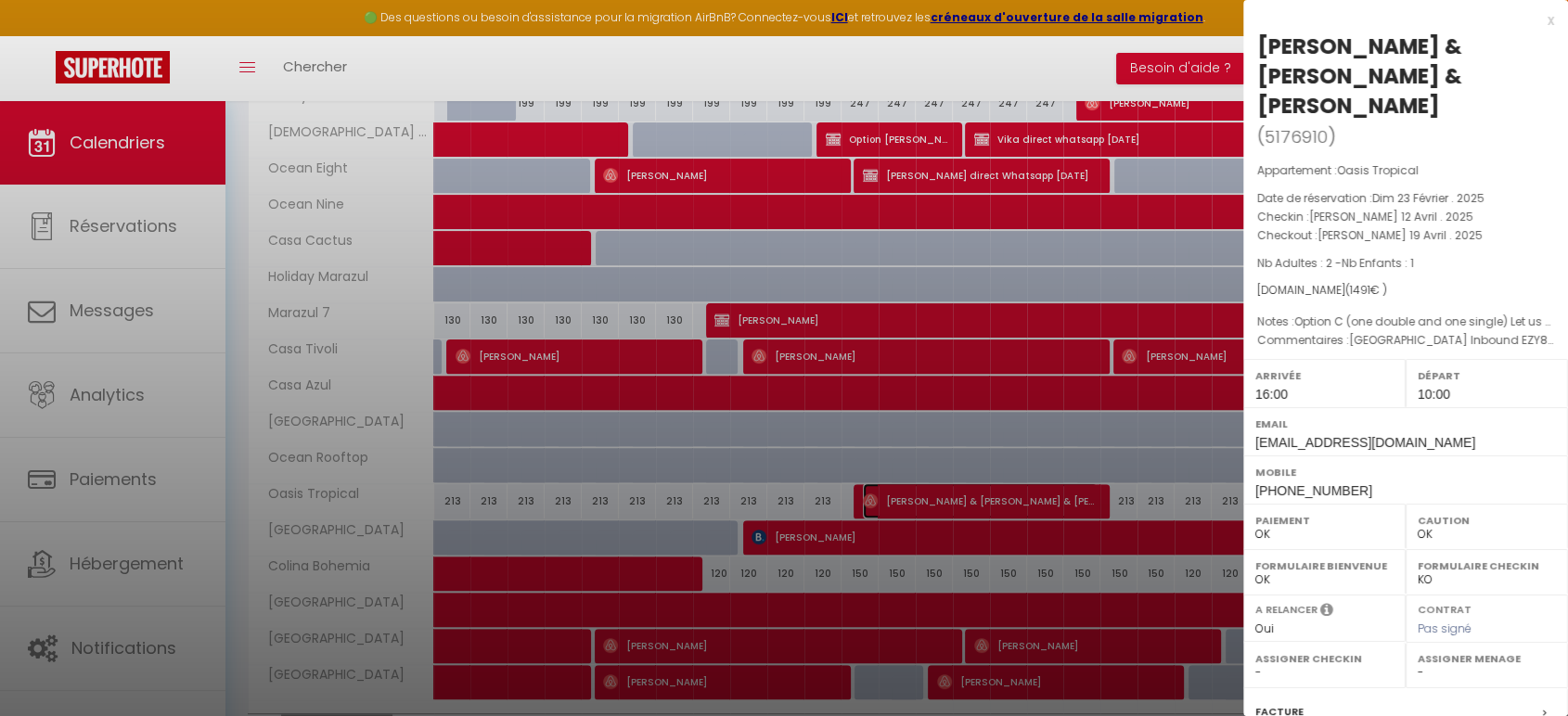
scroll to position [205, 0]
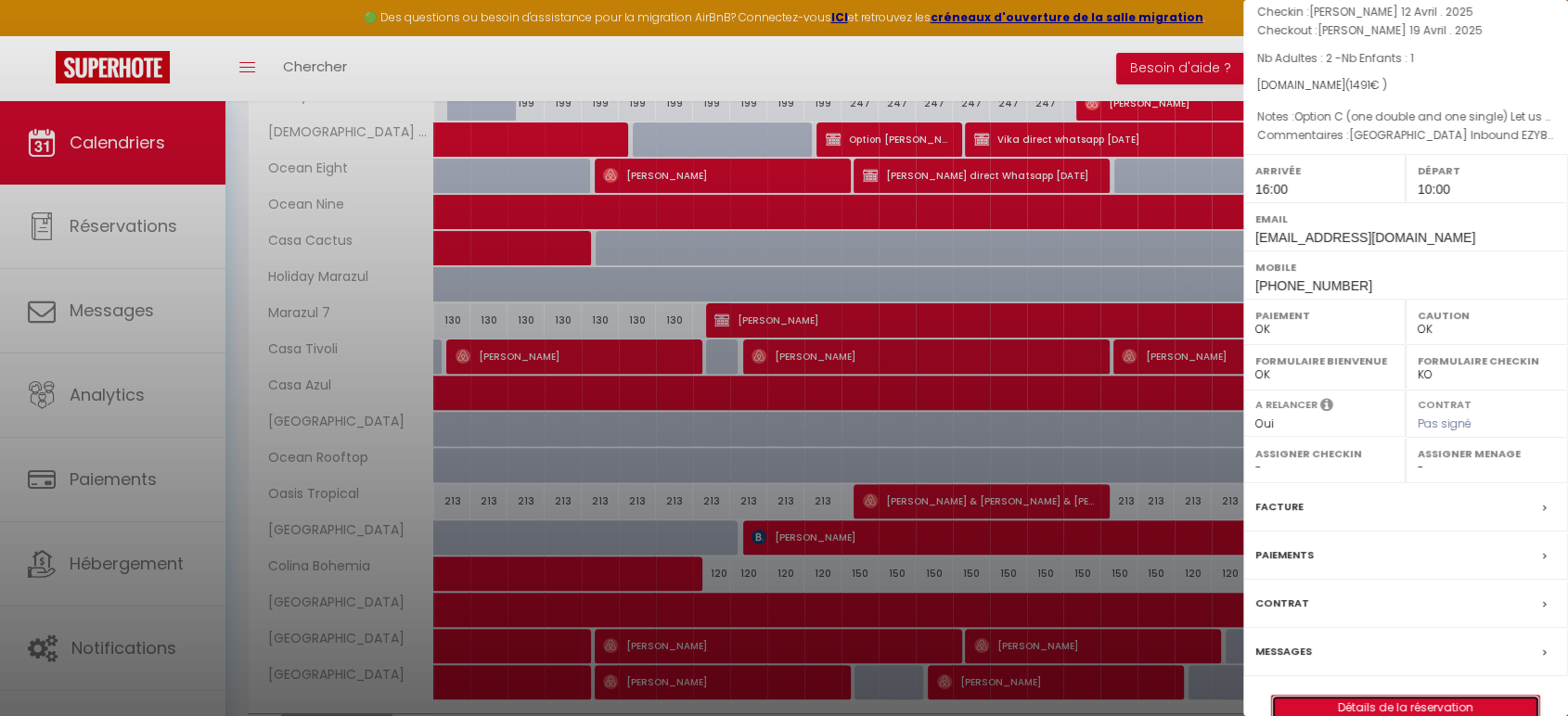
click at [1410, 644] on link "Détails de la réservation" at bounding box center [1405, 709] width 267 height 24
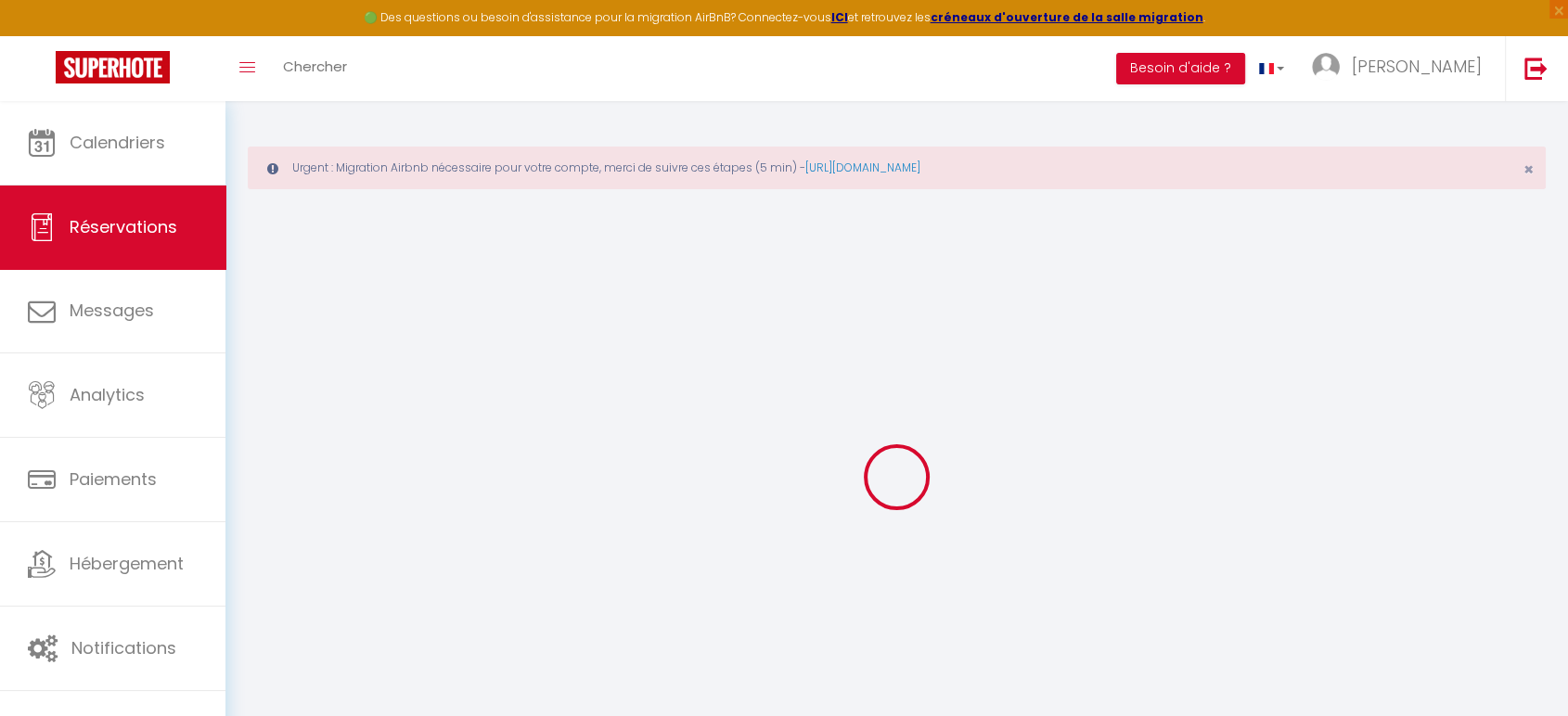
type input "[PERSON_NAME] & [PERSON_NAME]"
type input "& [PERSON_NAME]"
type input "[EMAIL_ADDRESS][DOMAIN_NAME]"
type input "[PERSON_NAME][EMAIL_ADDRESS][PERSON_NAME][DOMAIN_NAME]"
type input "[PHONE_NUMBER]"
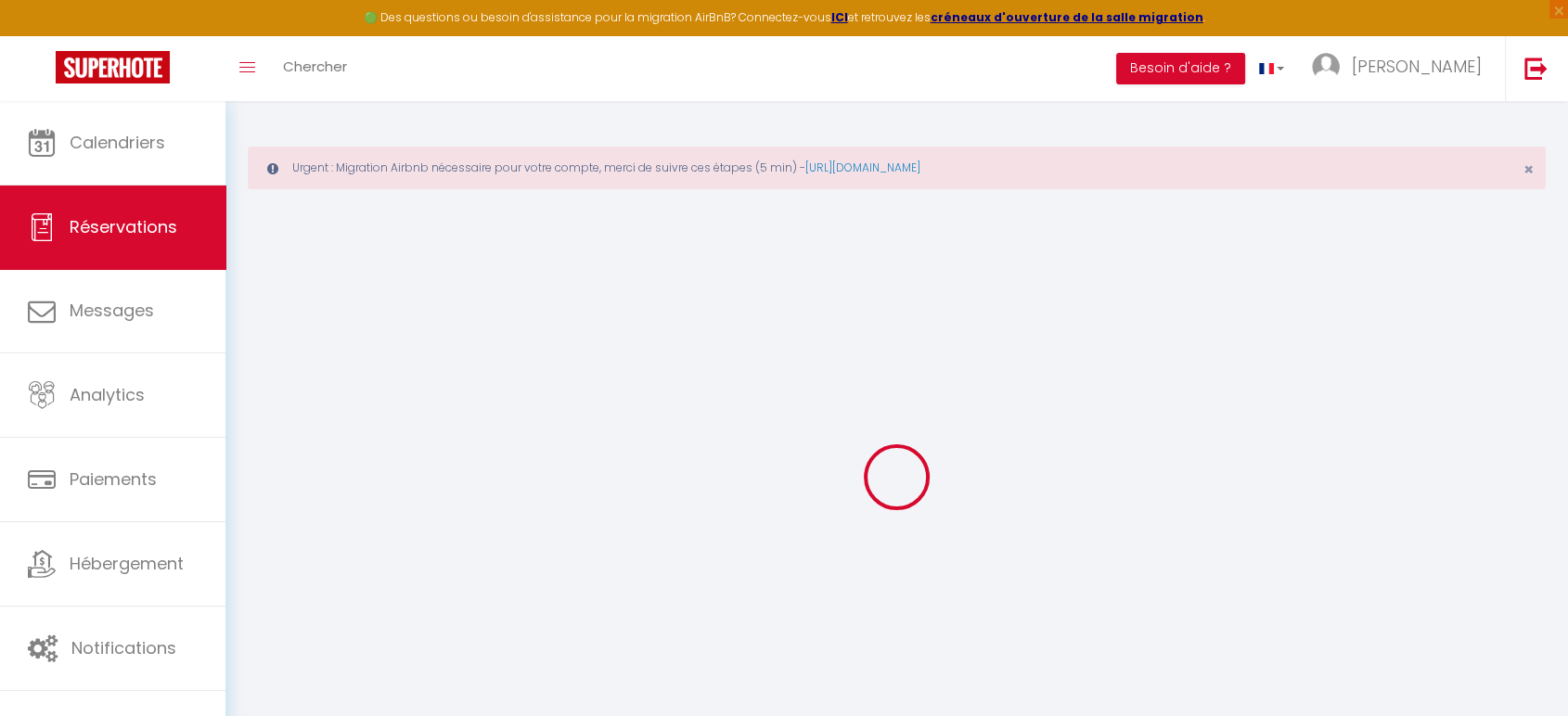
type input "[PHONE_NUMBER]"
select select "GB"
type input "54.13"
select select "55005"
select select "1"
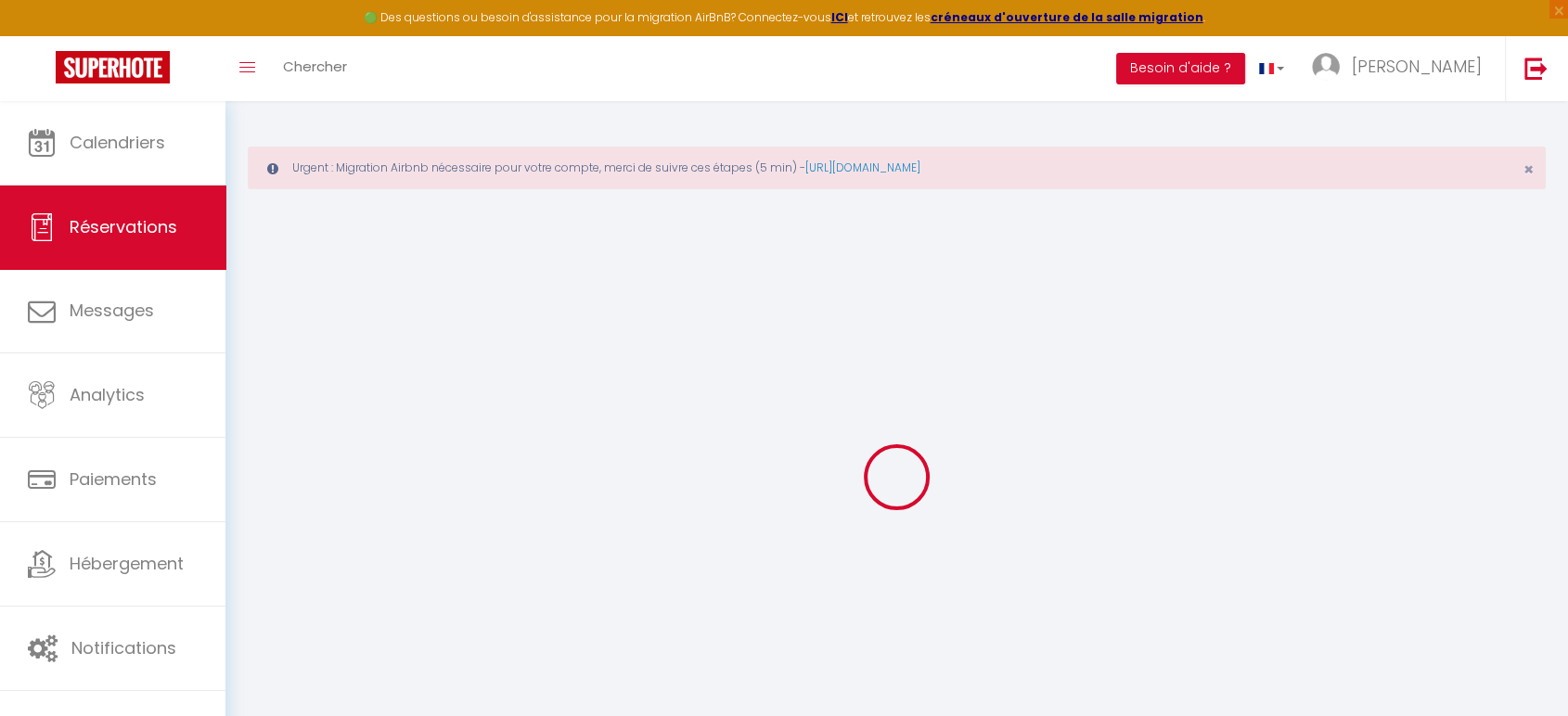
select select
type input "2"
type input "1"
select select "12"
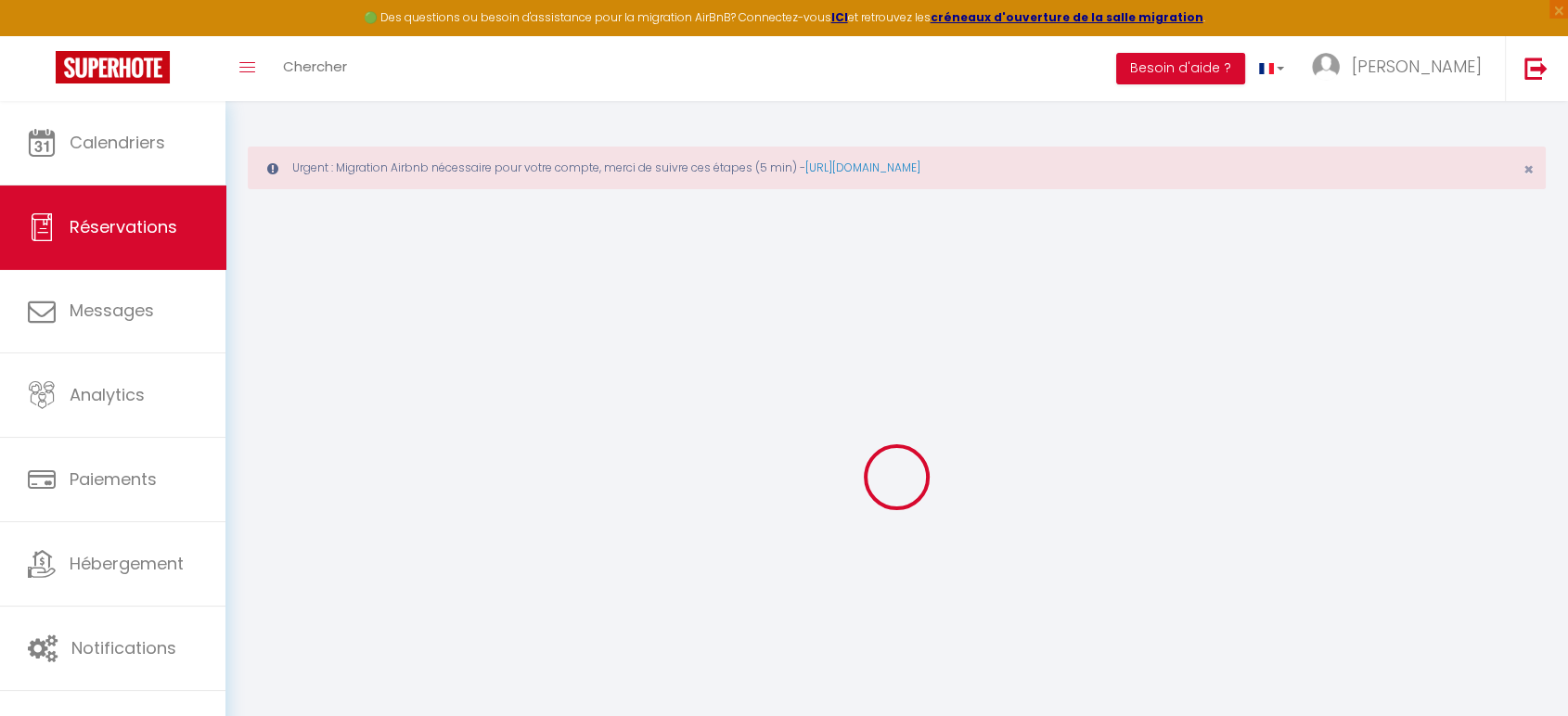
select select
type input "1491"
checkbox input "false"
type input "0"
select select "1"
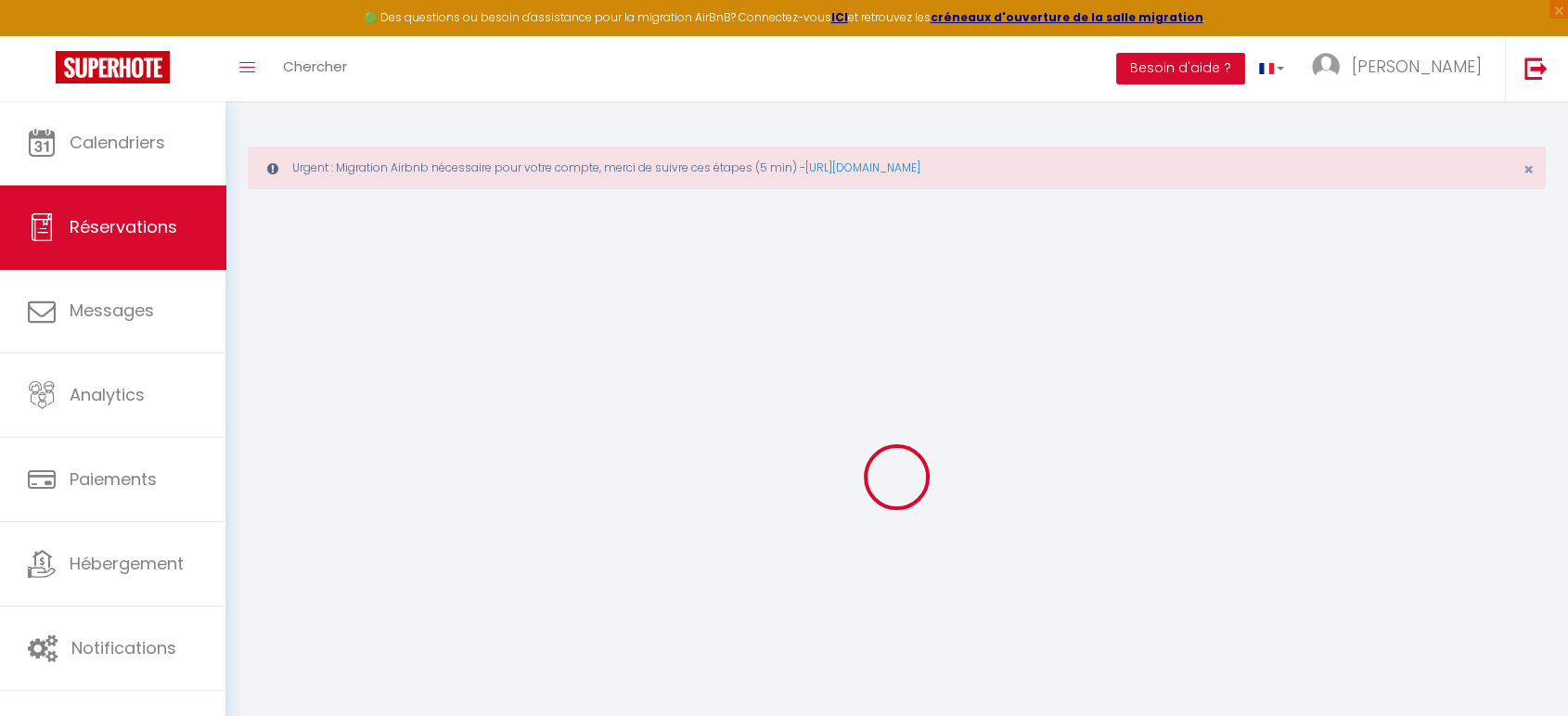
type input "0"
select select
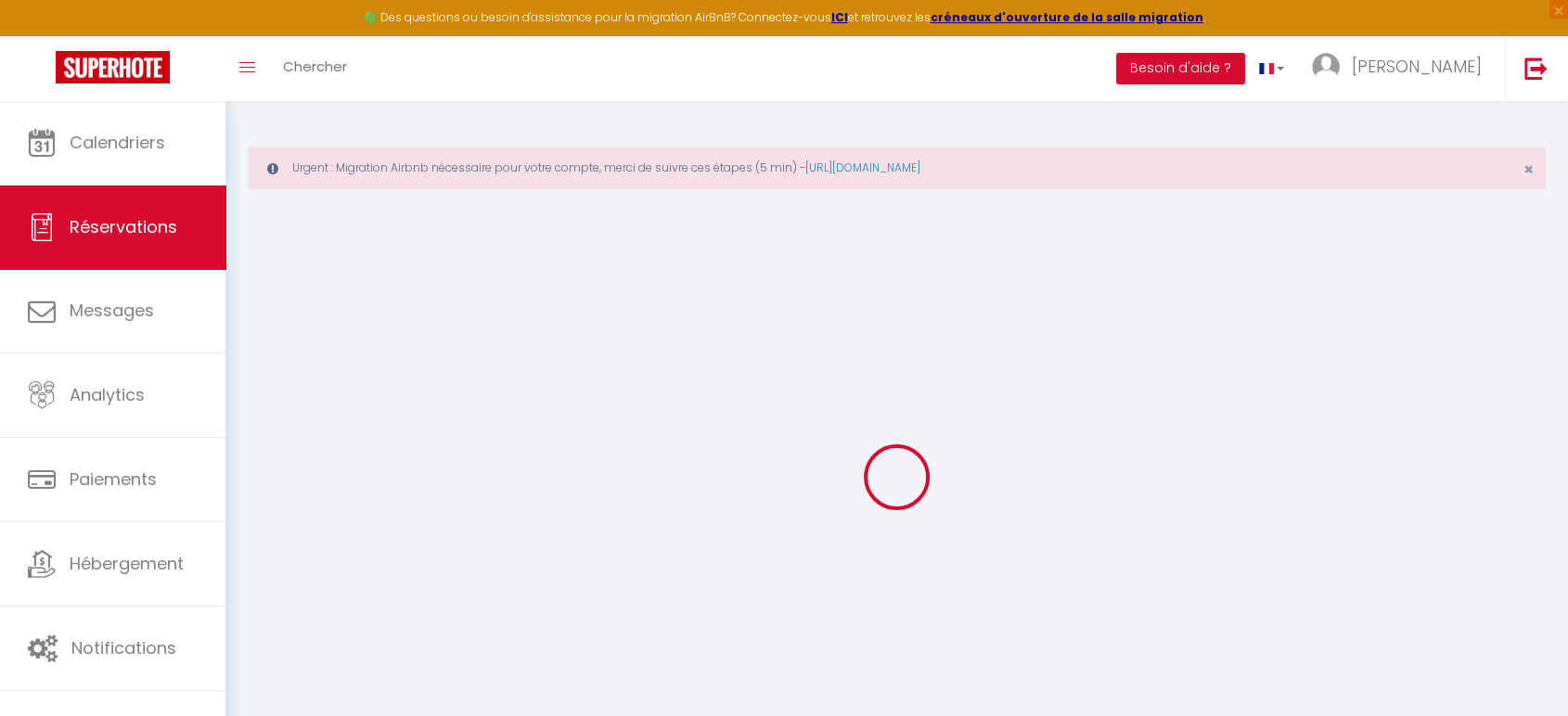
select select "15"
checkbox input "false"
select select
checkbox input "false"
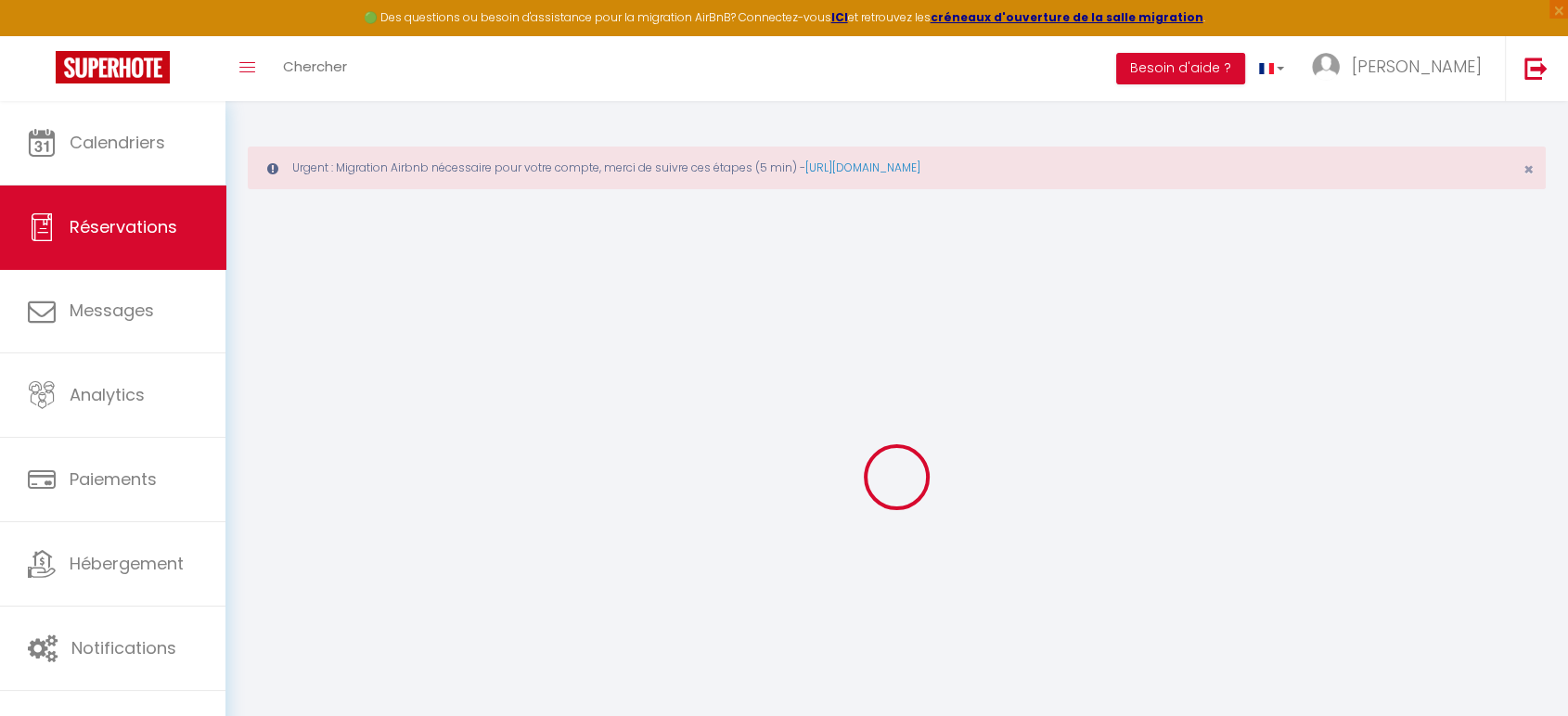
select select
checkbox input "false"
type time0 "[GEOGRAPHIC_DATA] Inbound EZY8033 Arrive at 12pm Outbound EZY8036 Departure at …"
type requests\?1 "Option C (one double and one single) Let us know if it's possible to check in a…"
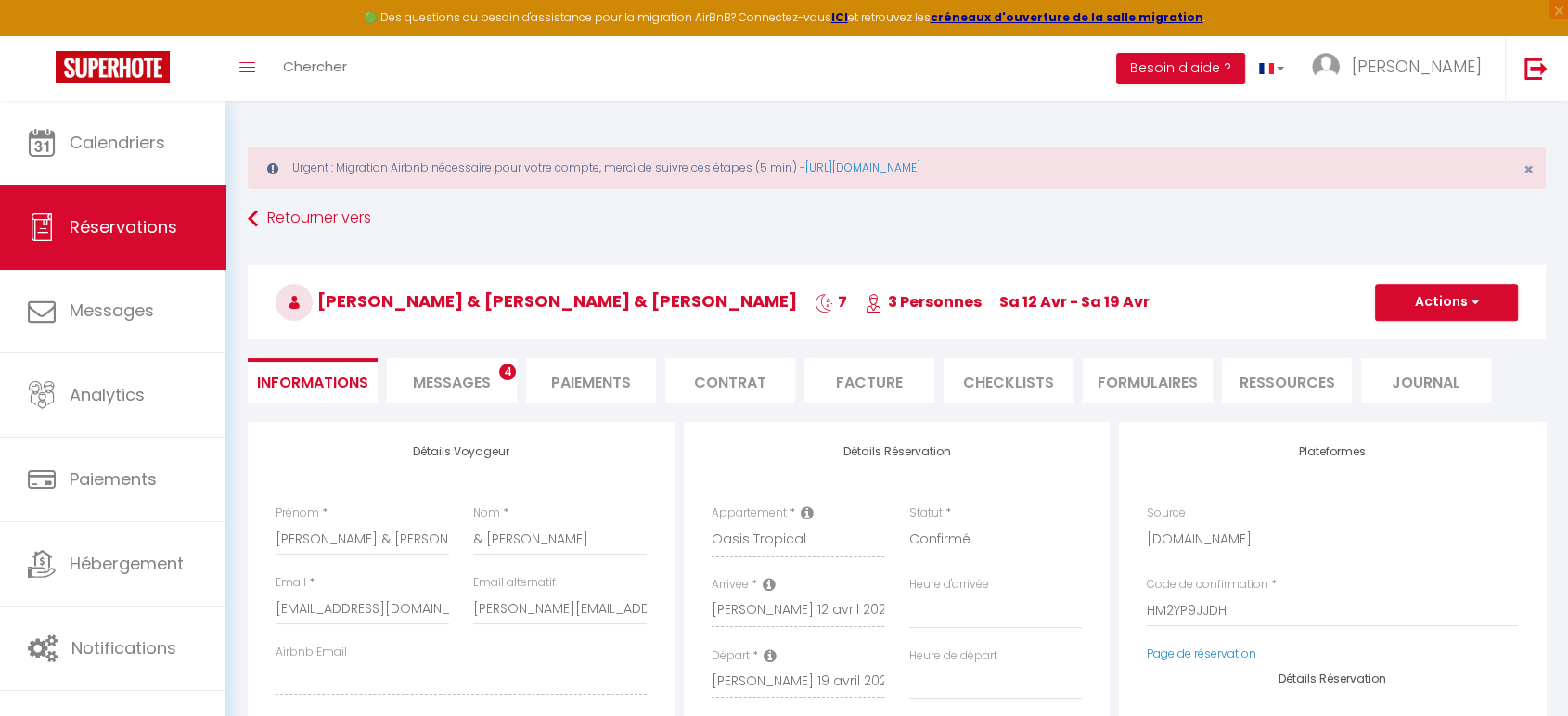
select select
checkbox input "false"
select select "16:00"
select select "10:00"
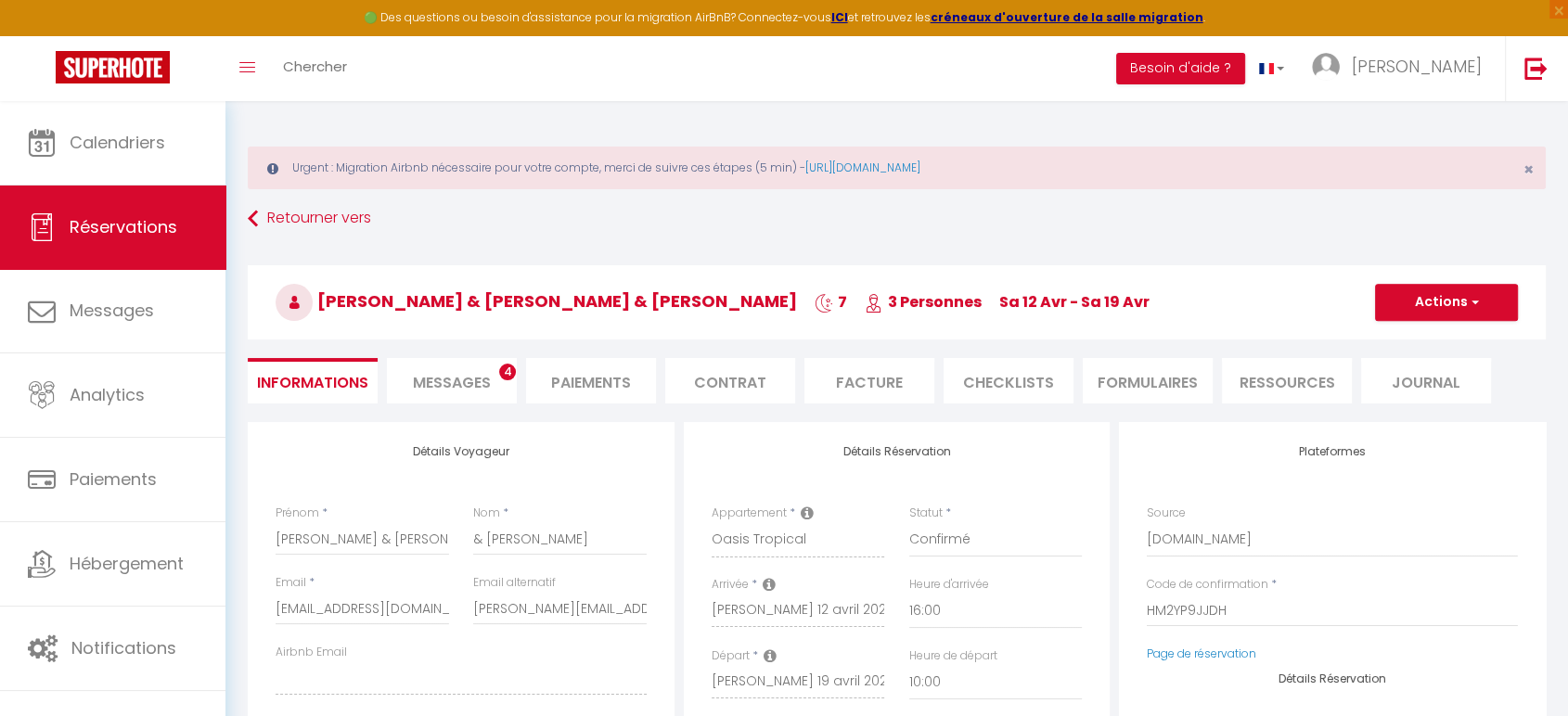
click at [465, 377] on span "Messages" at bounding box center [451, 382] width 78 height 21
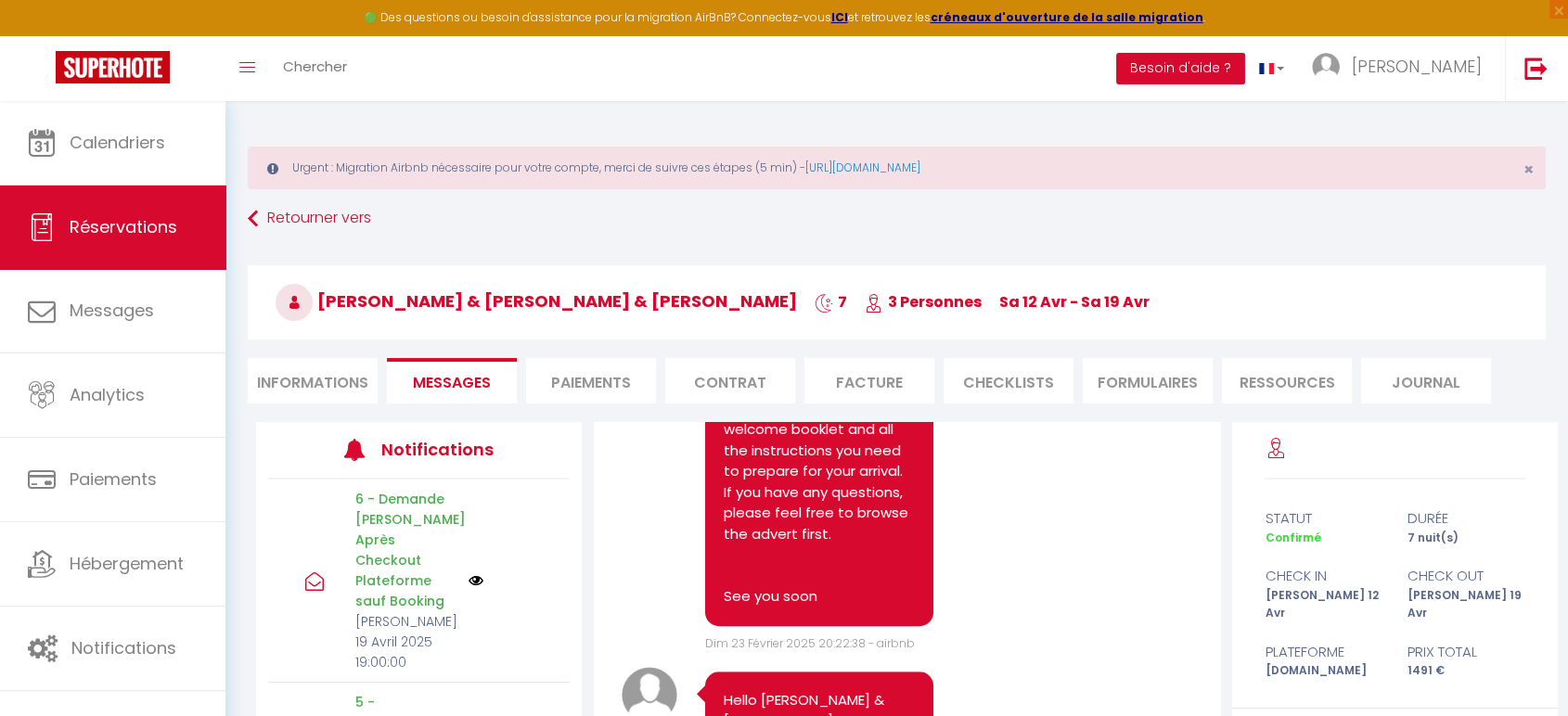
scroll to position [1443, 0]
drag, startPoint x: 722, startPoint y: 541, endPoint x: 896, endPoint y: 650, distance: 205.3
click at [896, 607] on pre "Hello [PERSON_NAME] & [PERSON_NAME], Thank you for your booking. You will spend…" at bounding box center [819, 294] width 192 height 626
copy pre "Thank you for your booking. You will spend a wonderful stay. We are delighted t…"
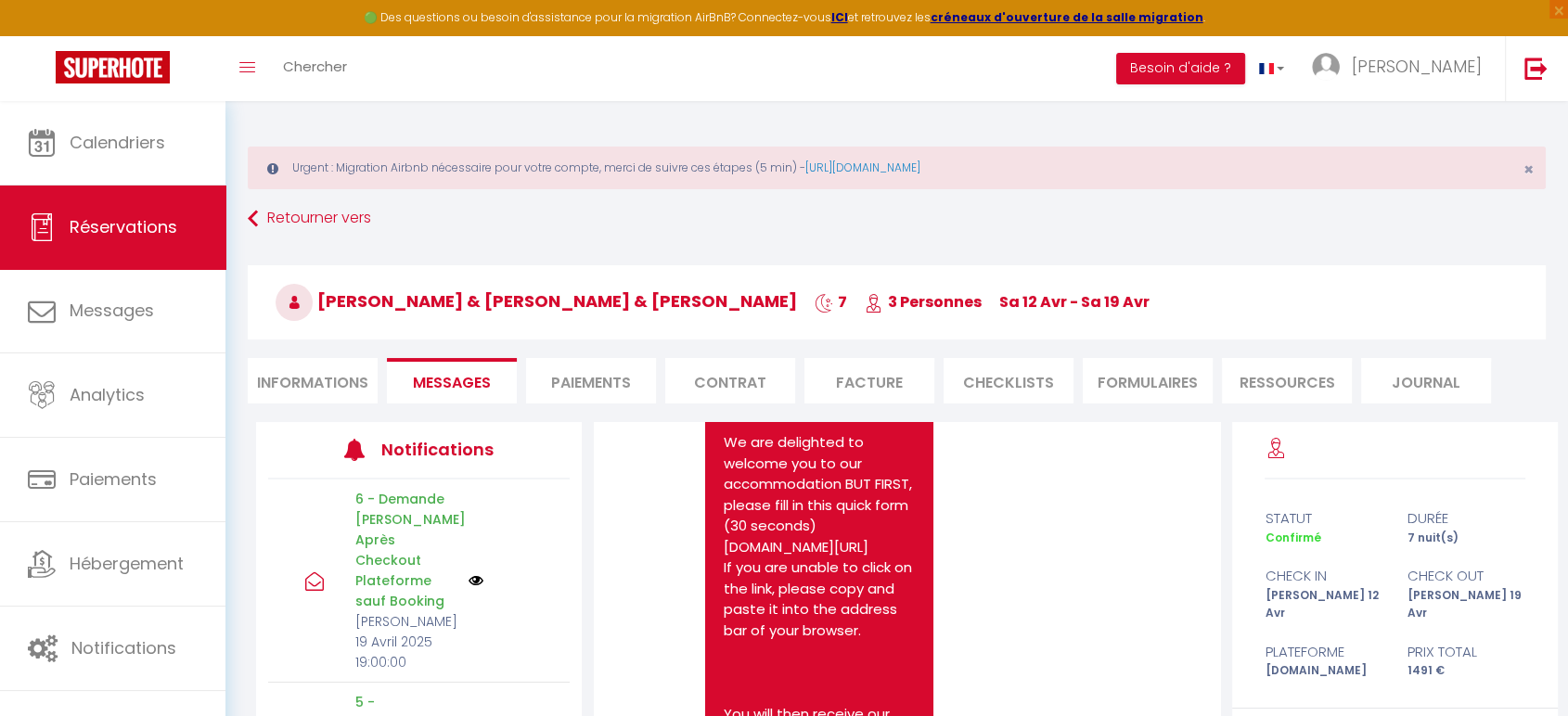
scroll to position [1134, 0]
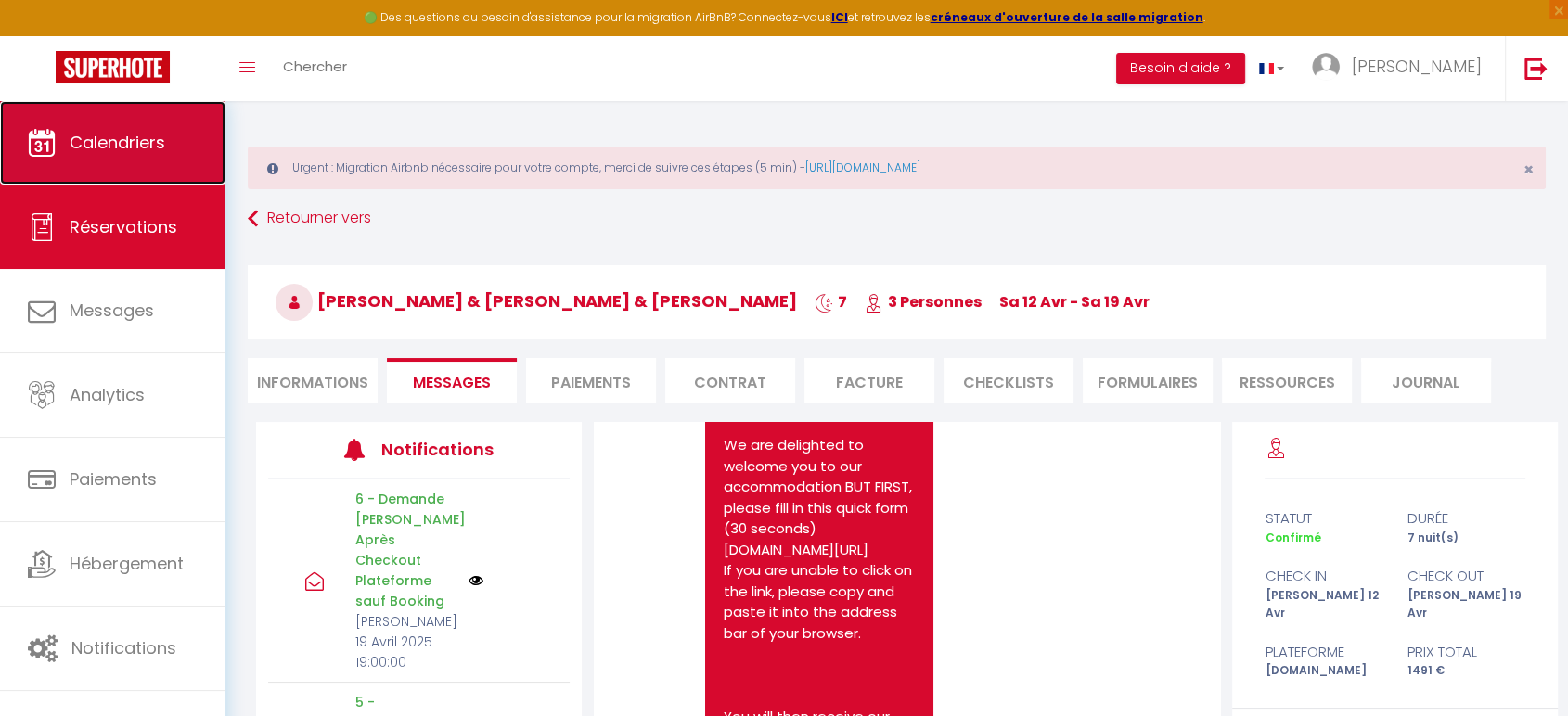
click at [115, 141] on span "Calendriers" at bounding box center [117, 142] width 95 height 23
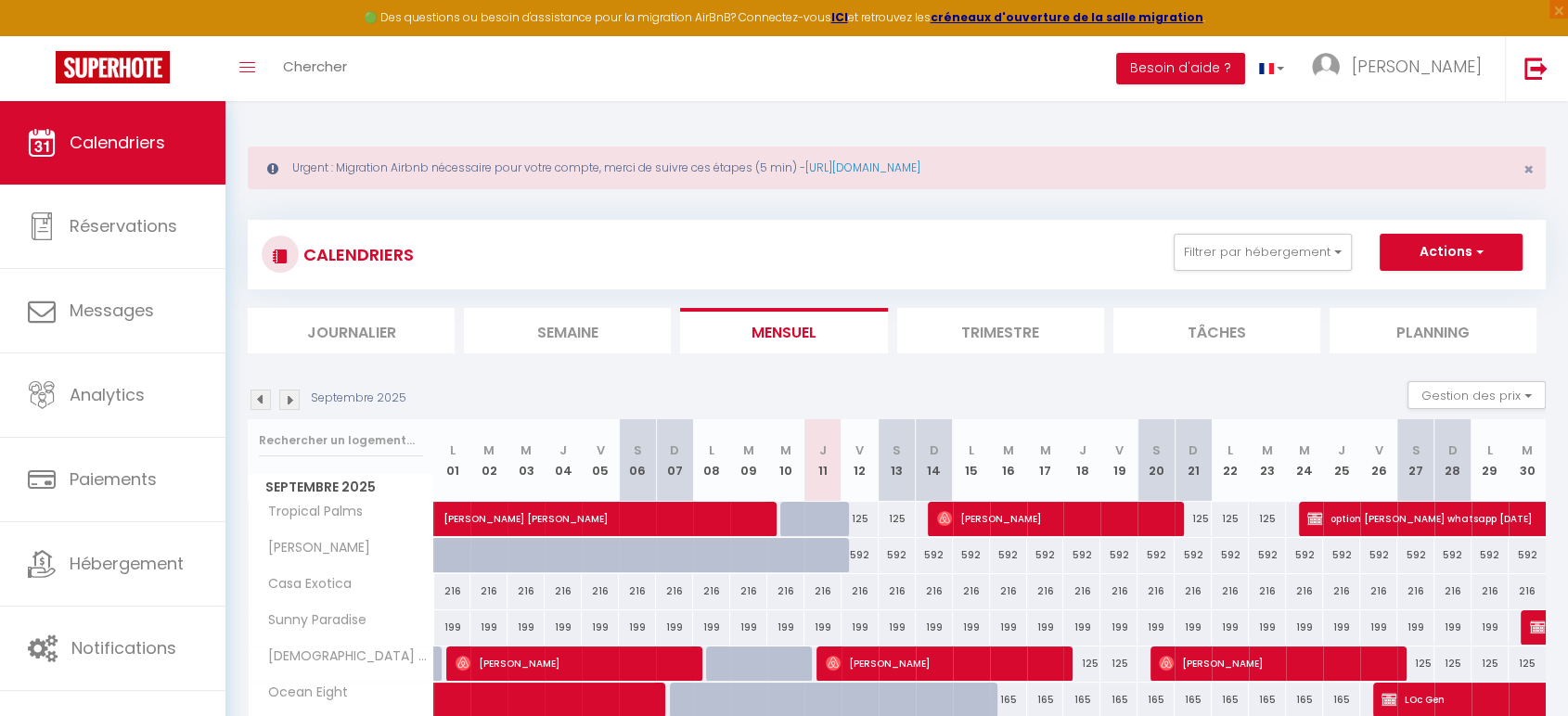
click at [290, 396] on img at bounding box center [290, 400] width 21 height 21
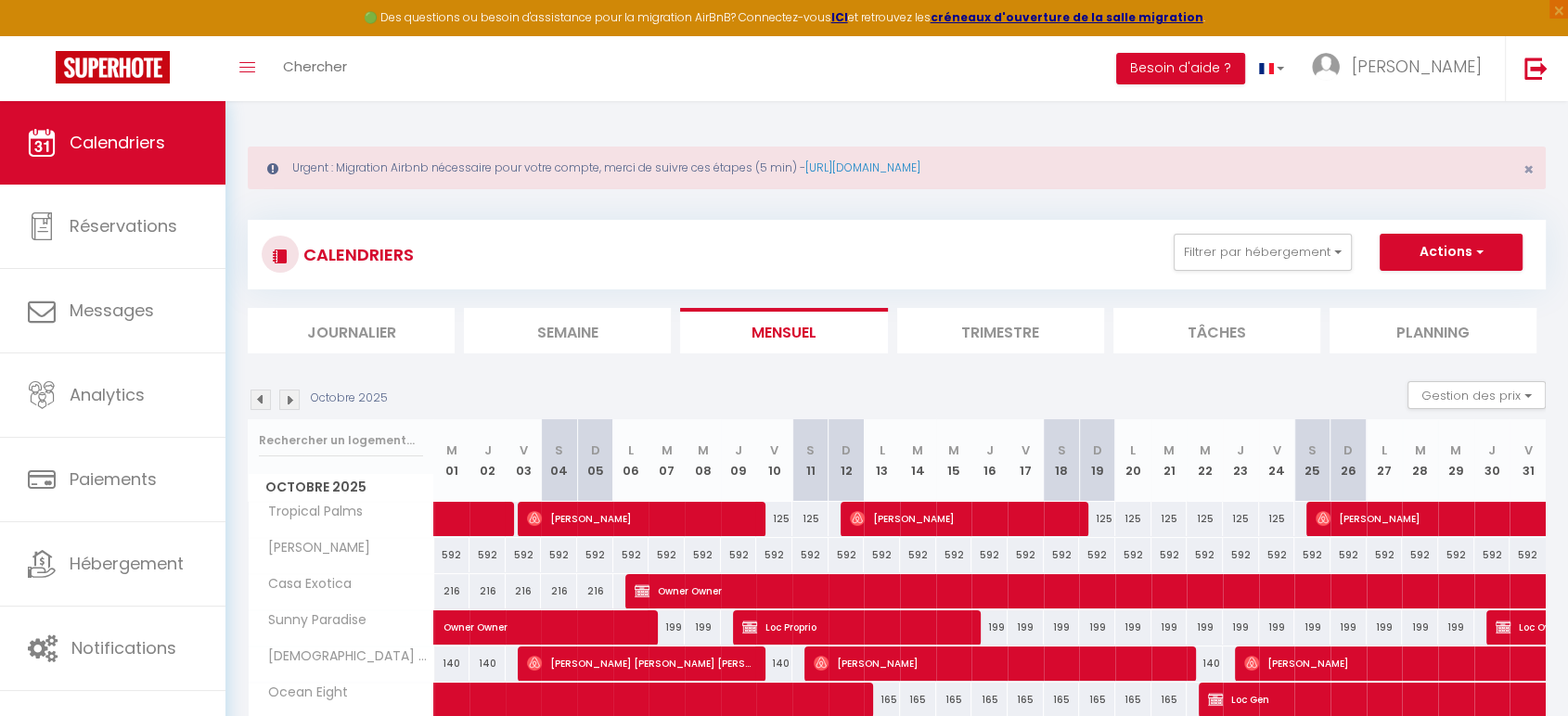
click at [292, 400] on img at bounding box center [290, 400] width 21 height 21
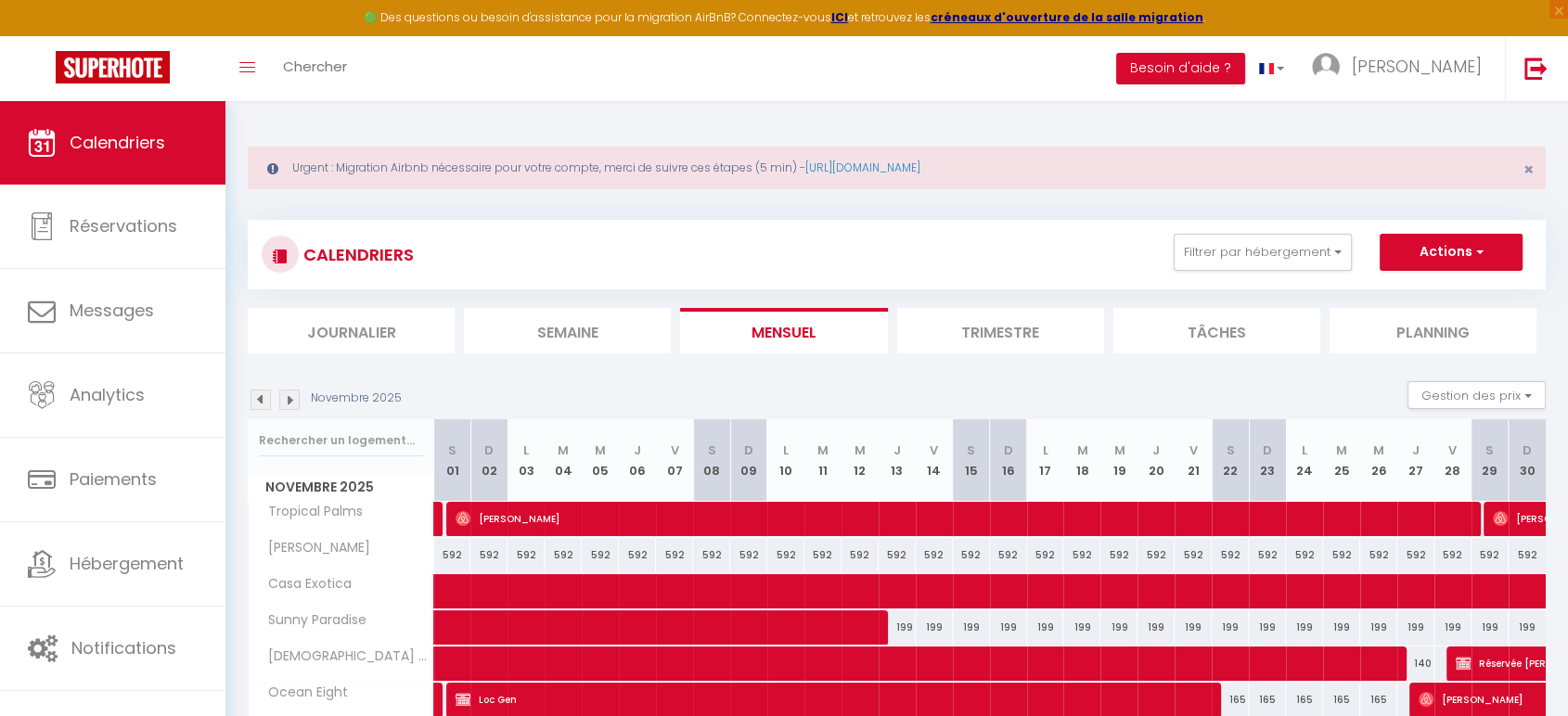
click at [292, 400] on img at bounding box center [290, 400] width 21 height 21
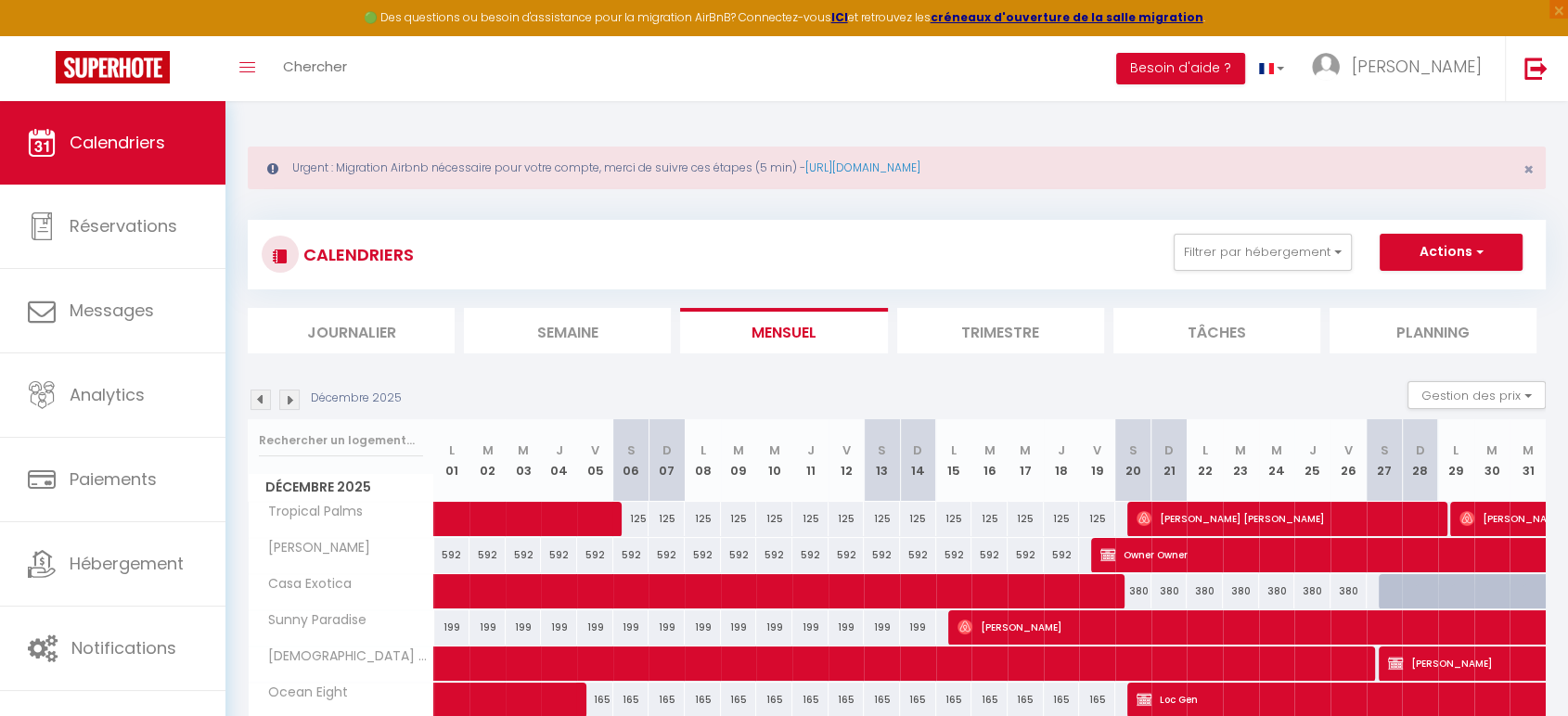
click at [292, 400] on img at bounding box center [290, 400] width 21 height 21
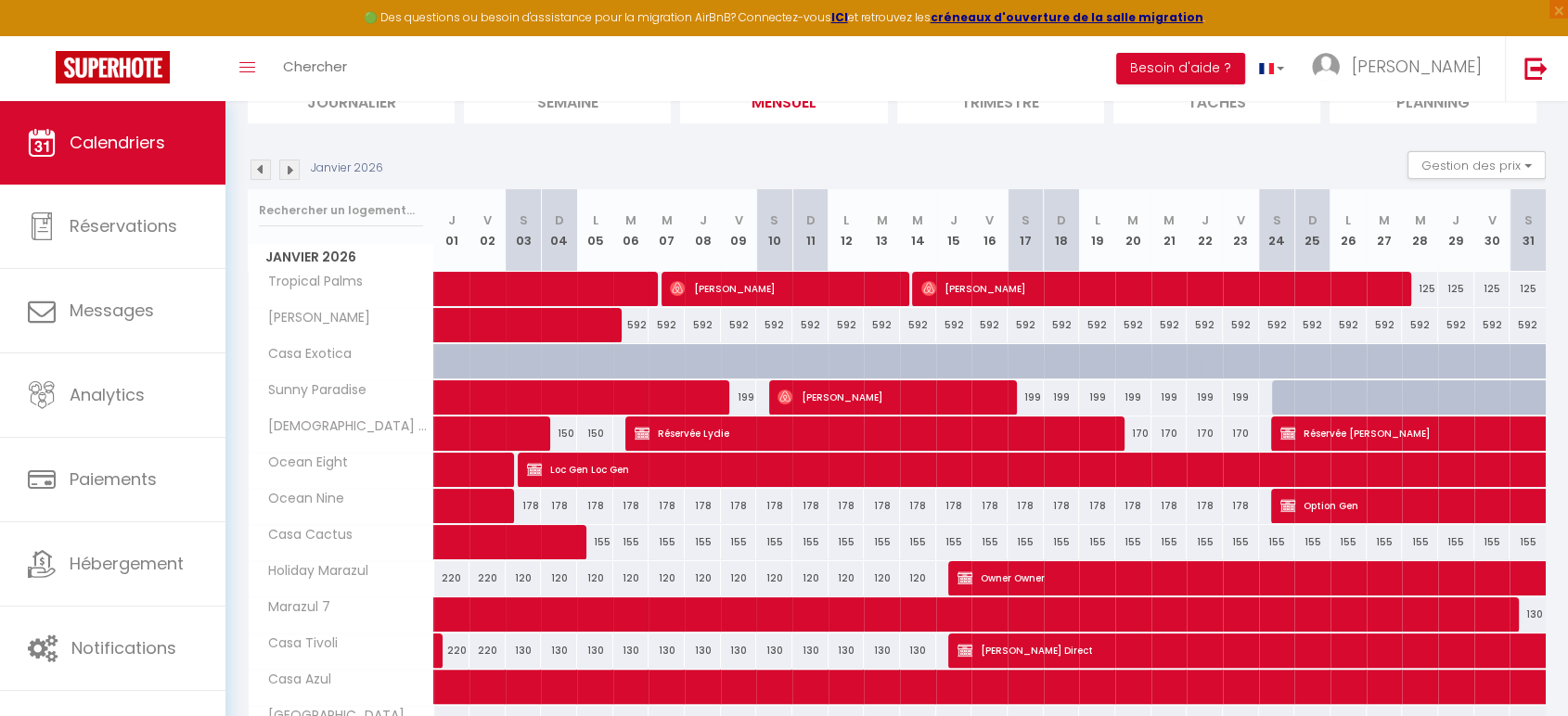
scroll to position [206, 0]
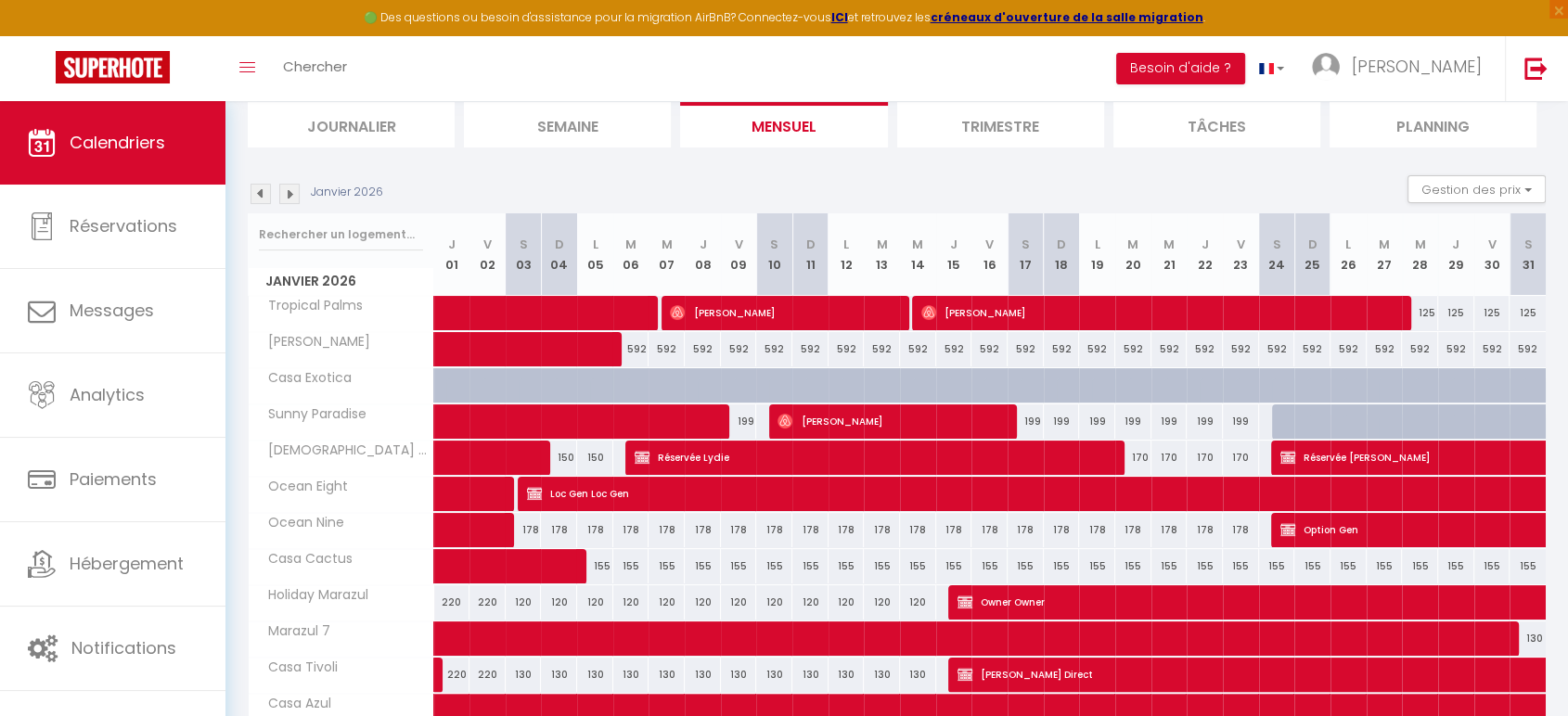
click at [292, 198] on img at bounding box center [290, 194] width 21 height 21
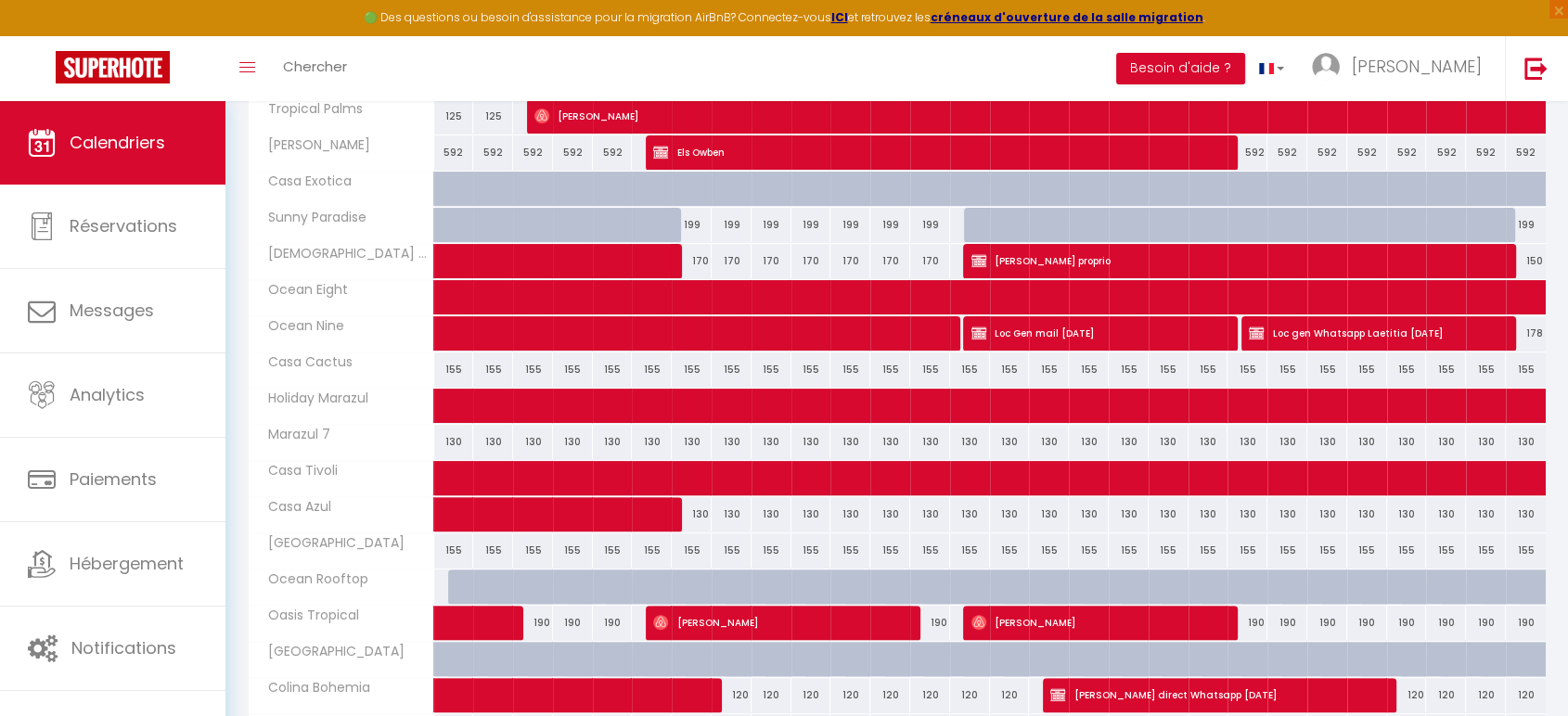
scroll to position [412, 0]
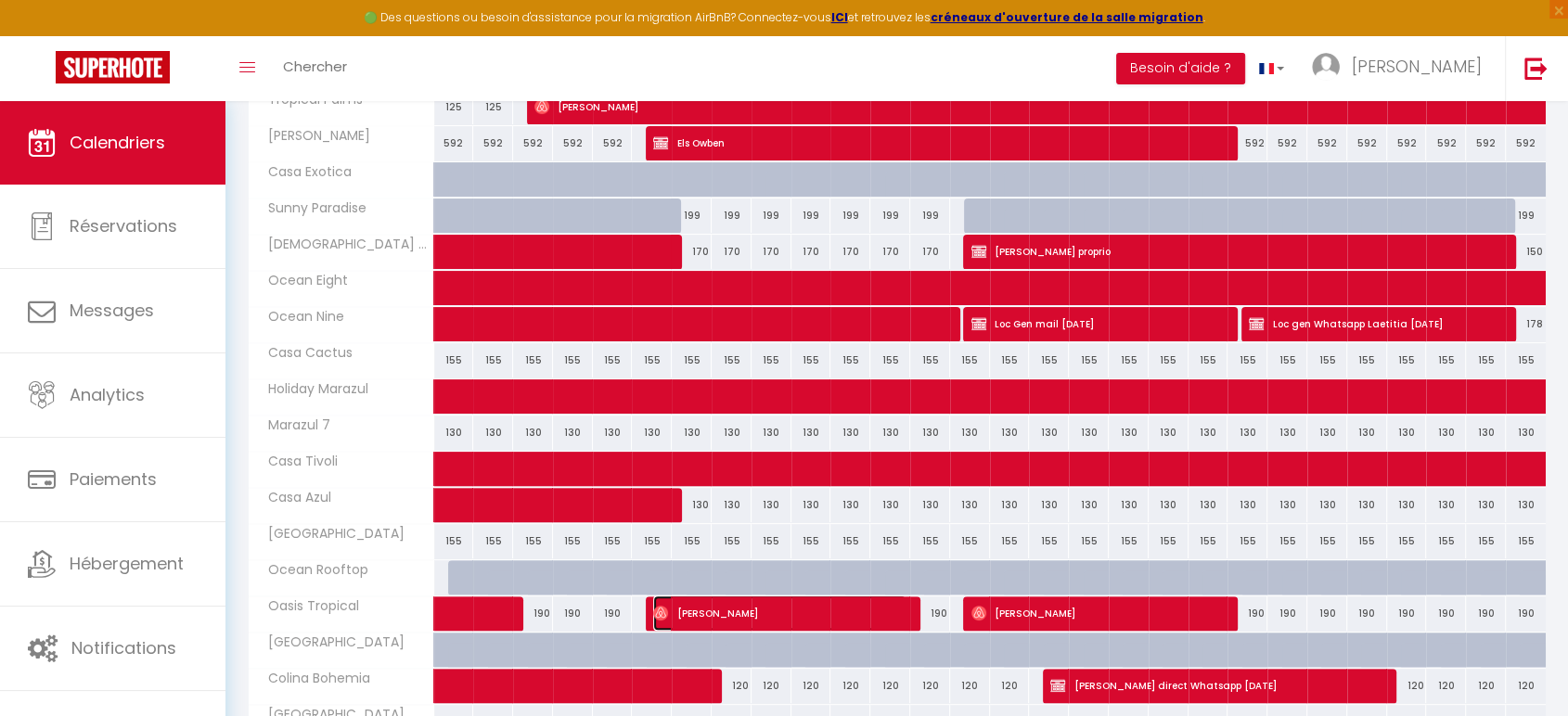
click at [666, 612] on img at bounding box center [661, 613] width 15 height 15
select select "OK"
select select "0"
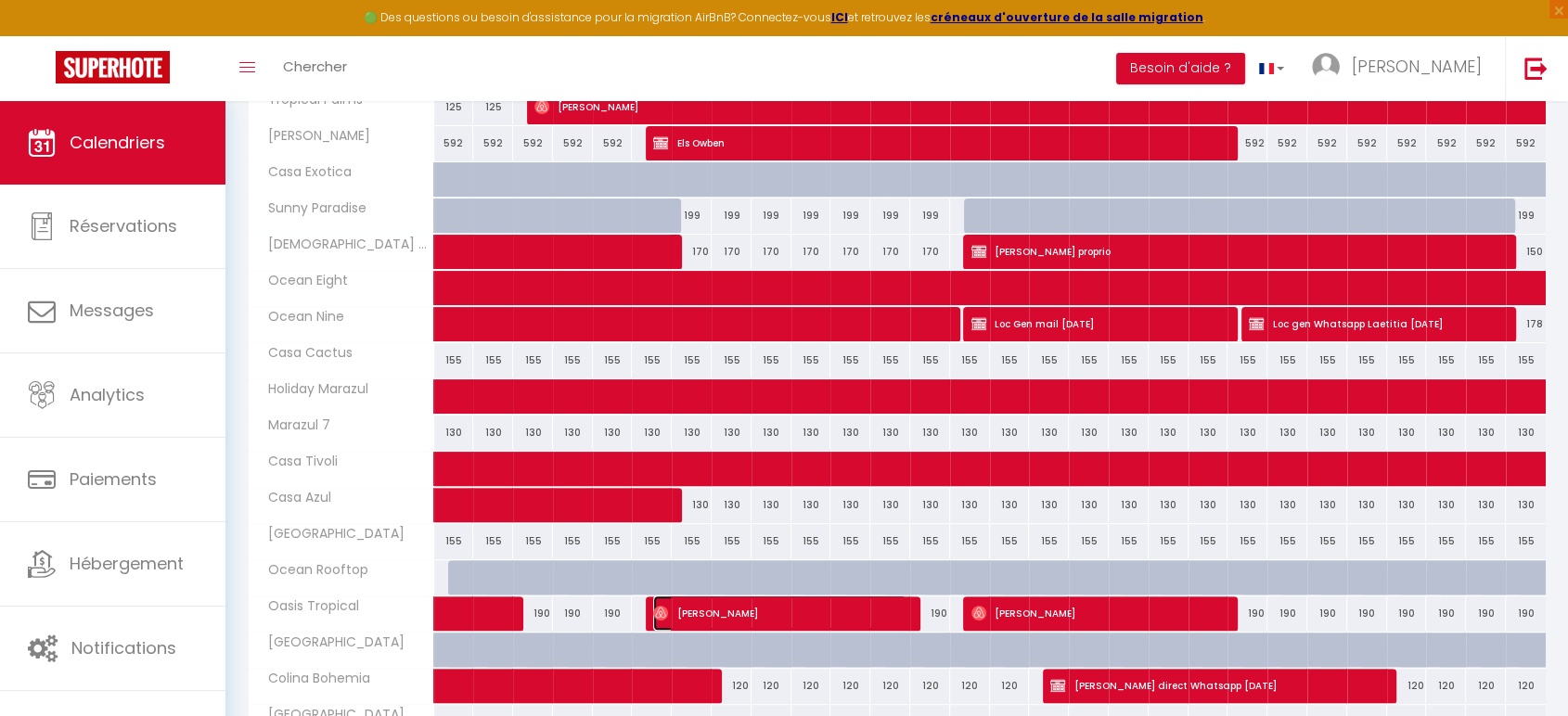
select select "1"
select select
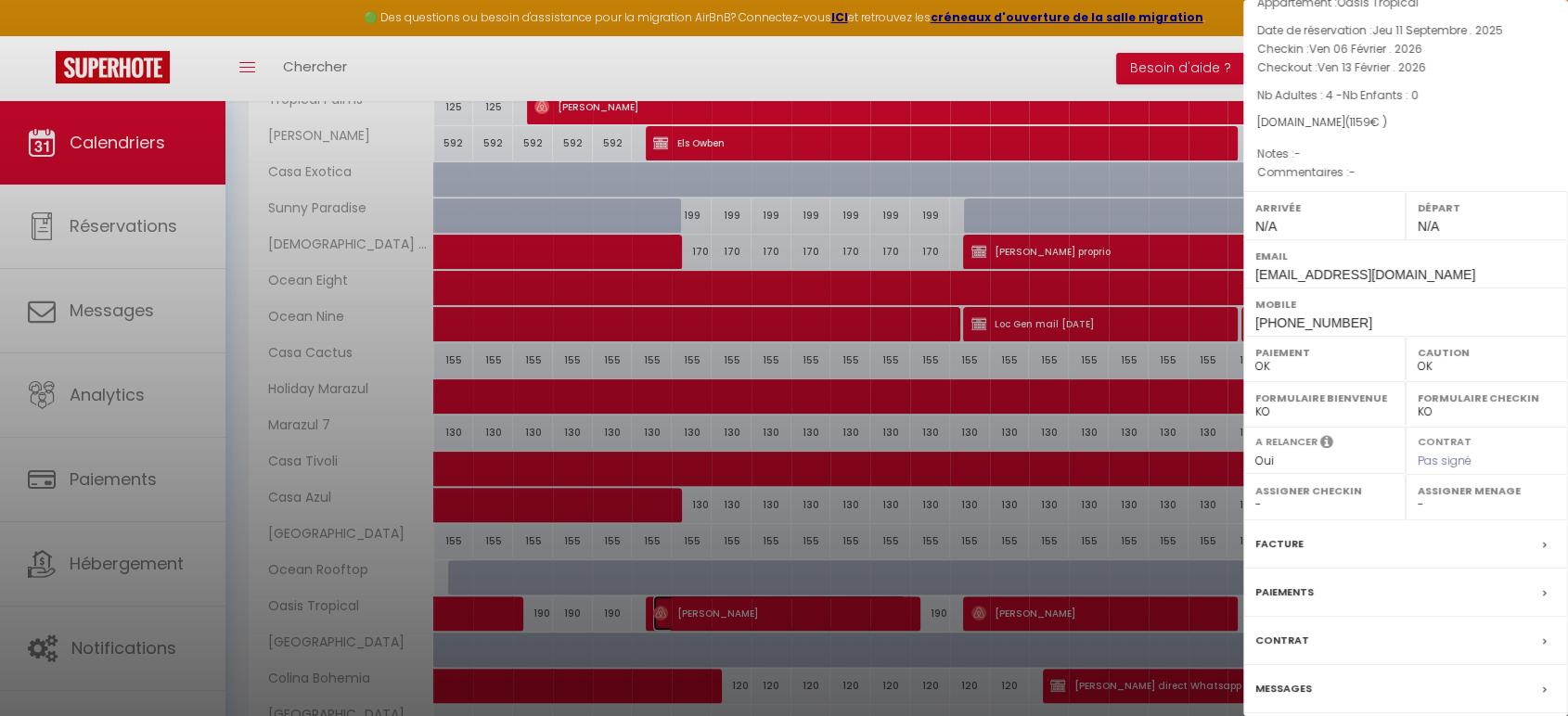
scroll to position [146, 0]
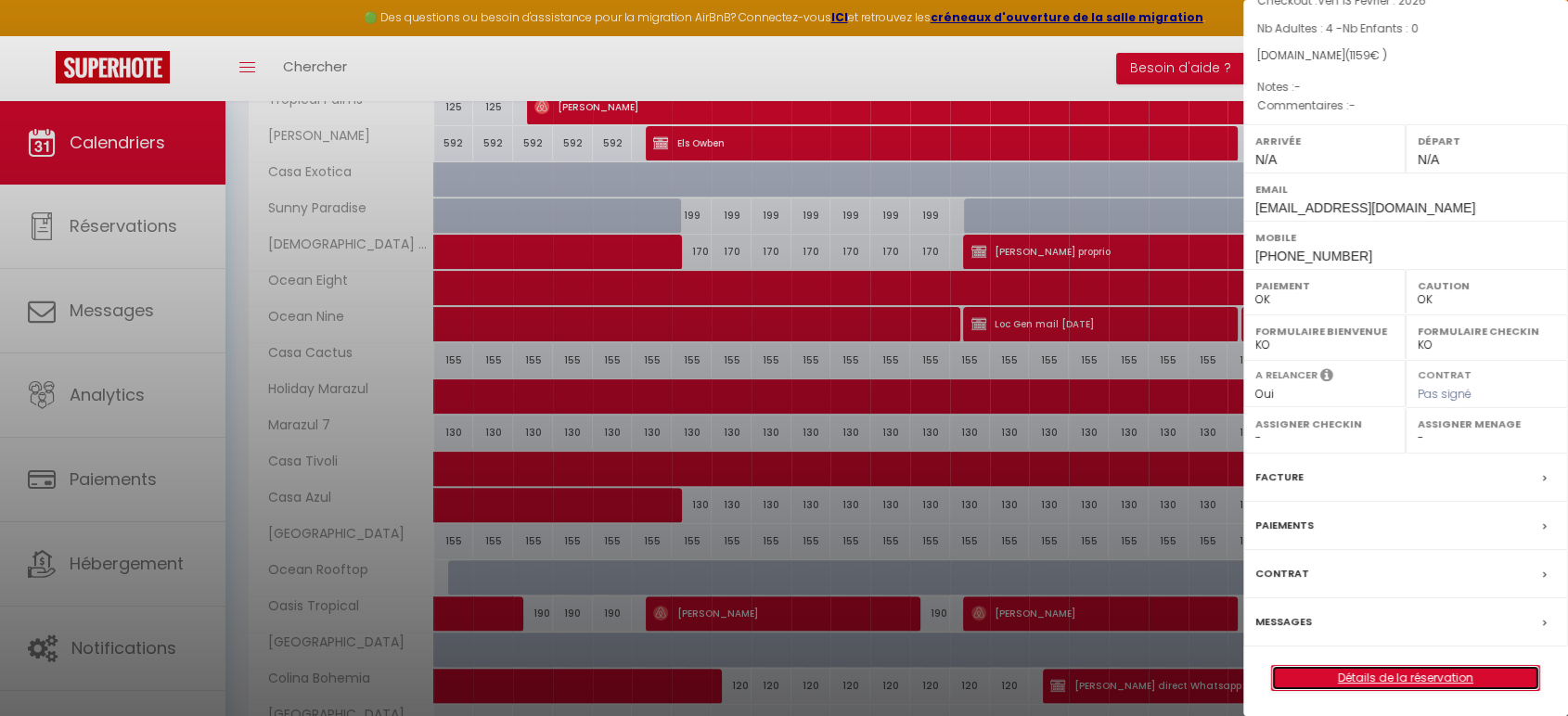
drag, startPoint x: 1403, startPoint y: 672, endPoint x: 1375, endPoint y: 643, distance: 40.3
click at [1403, 644] on link "Détails de la réservation" at bounding box center [1405, 679] width 267 height 24
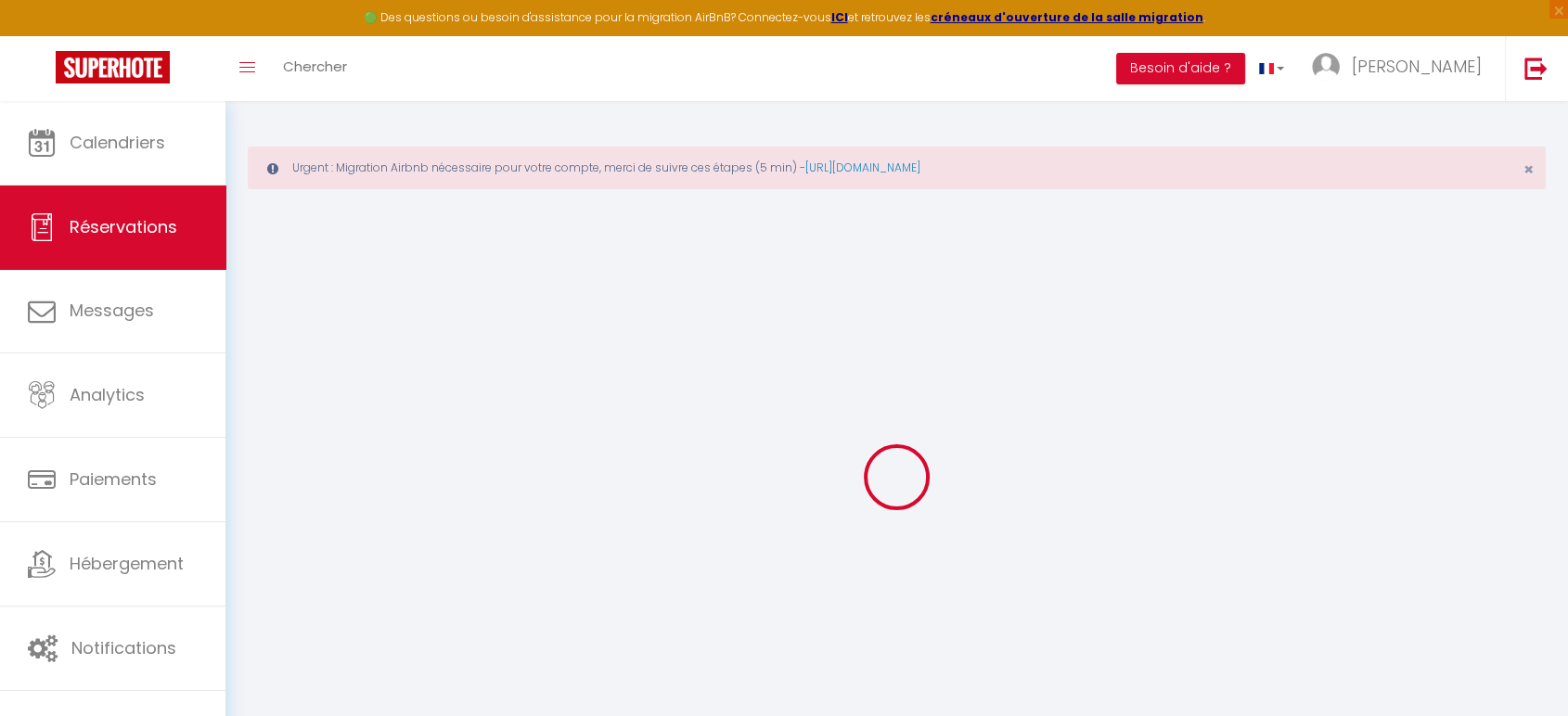
select select
checkbox input "false"
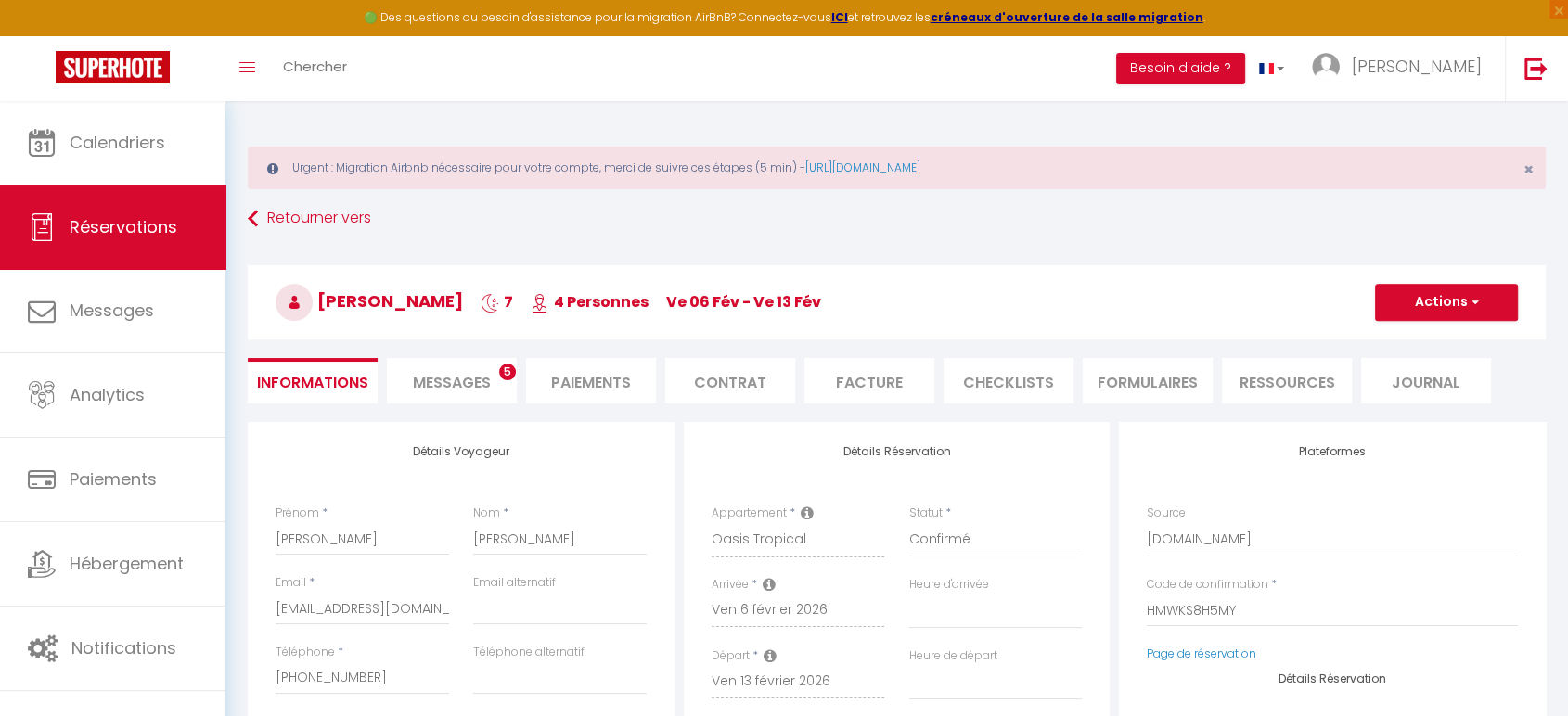
select select
type input "95"
select select
checkbox input "false"
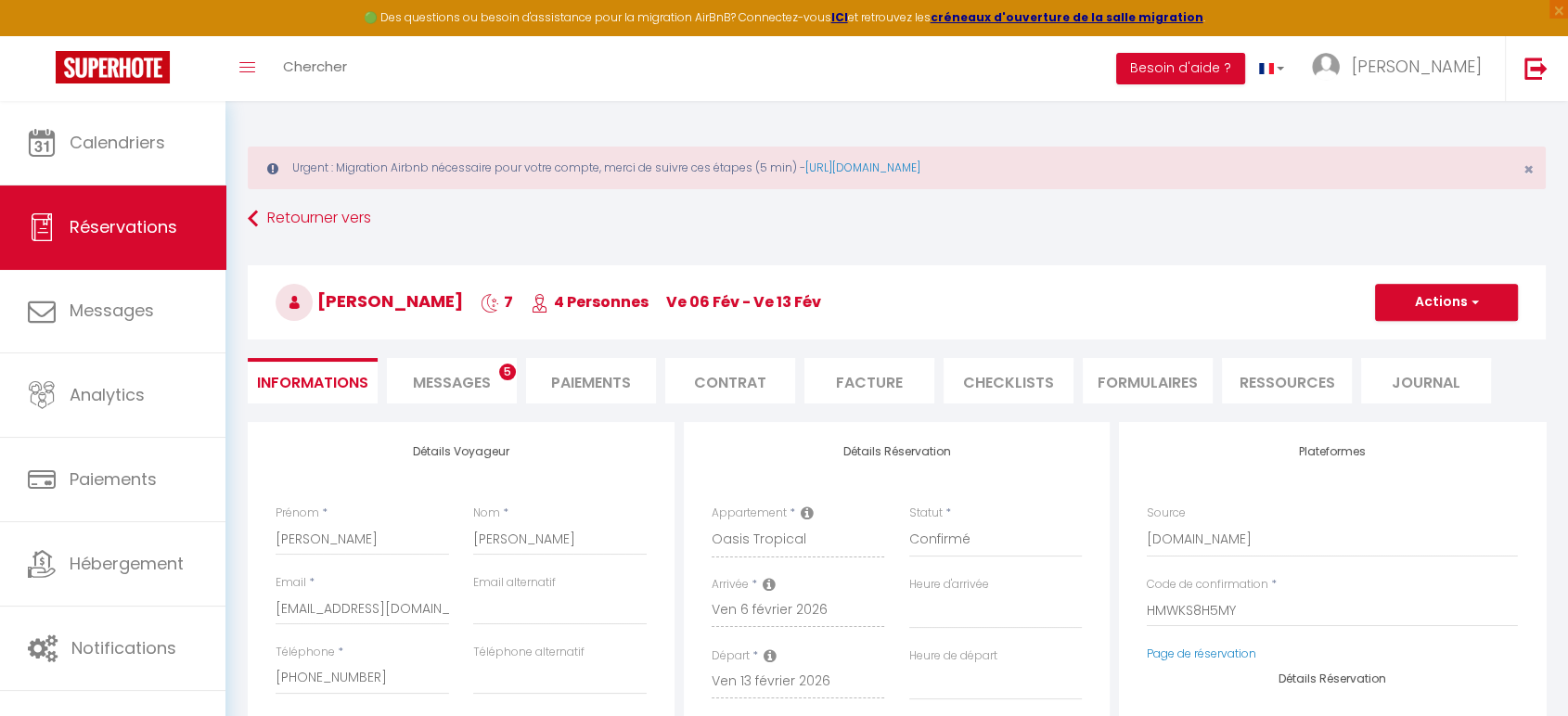
select select
checkbox input "false"
select select
click at [438, 377] on span "Messages" at bounding box center [451, 382] width 78 height 21
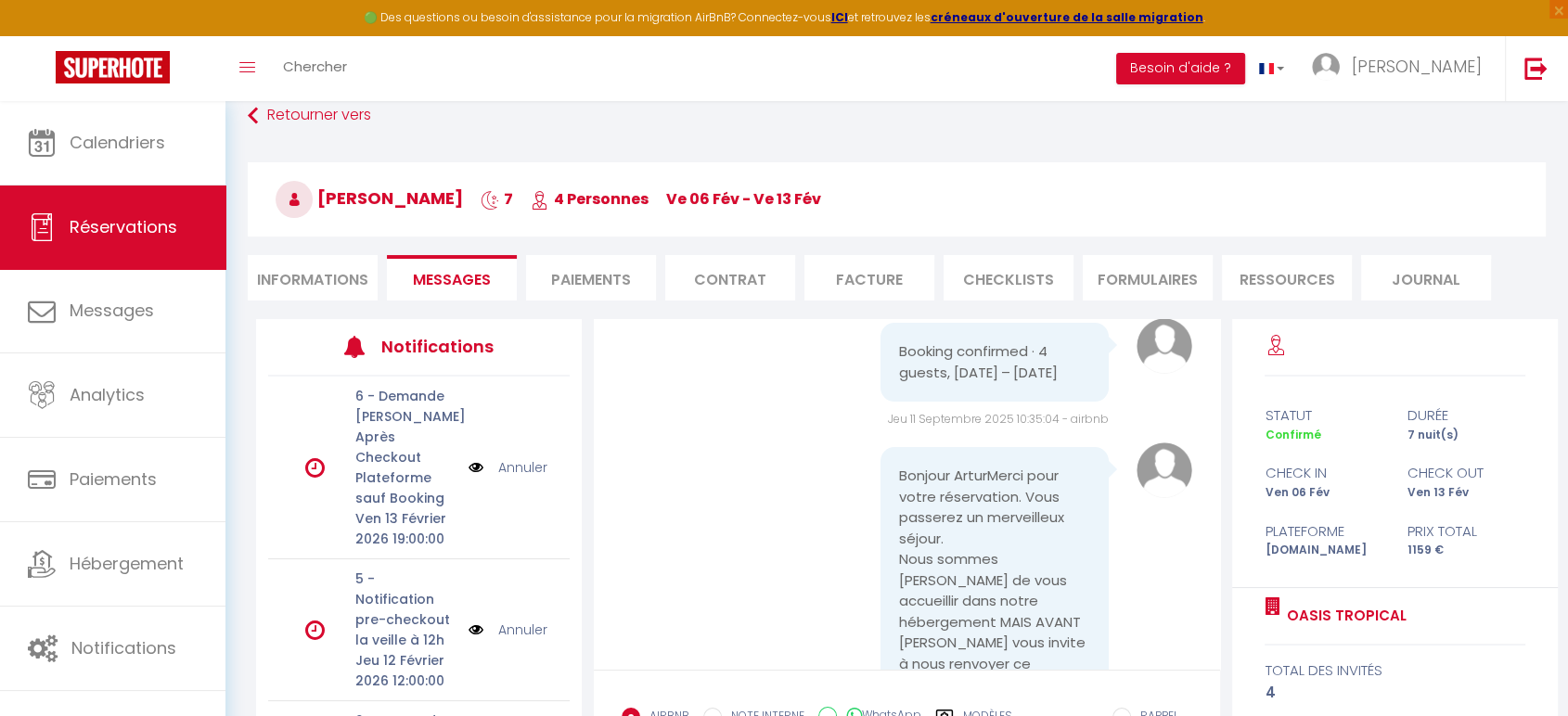
scroll to position [515, 0]
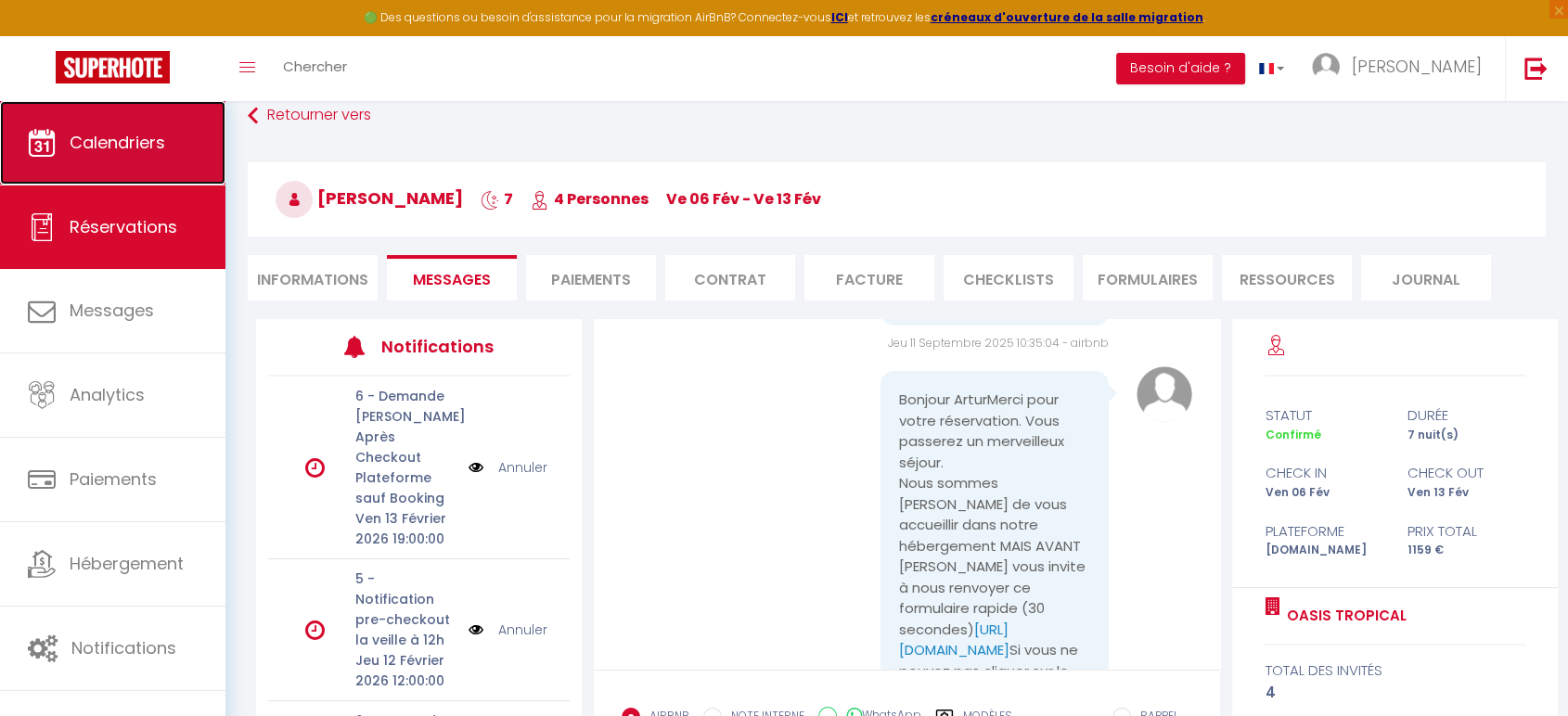
click at [93, 141] on span "Calendriers" at bounding box center [117, 142] width 95 height 23
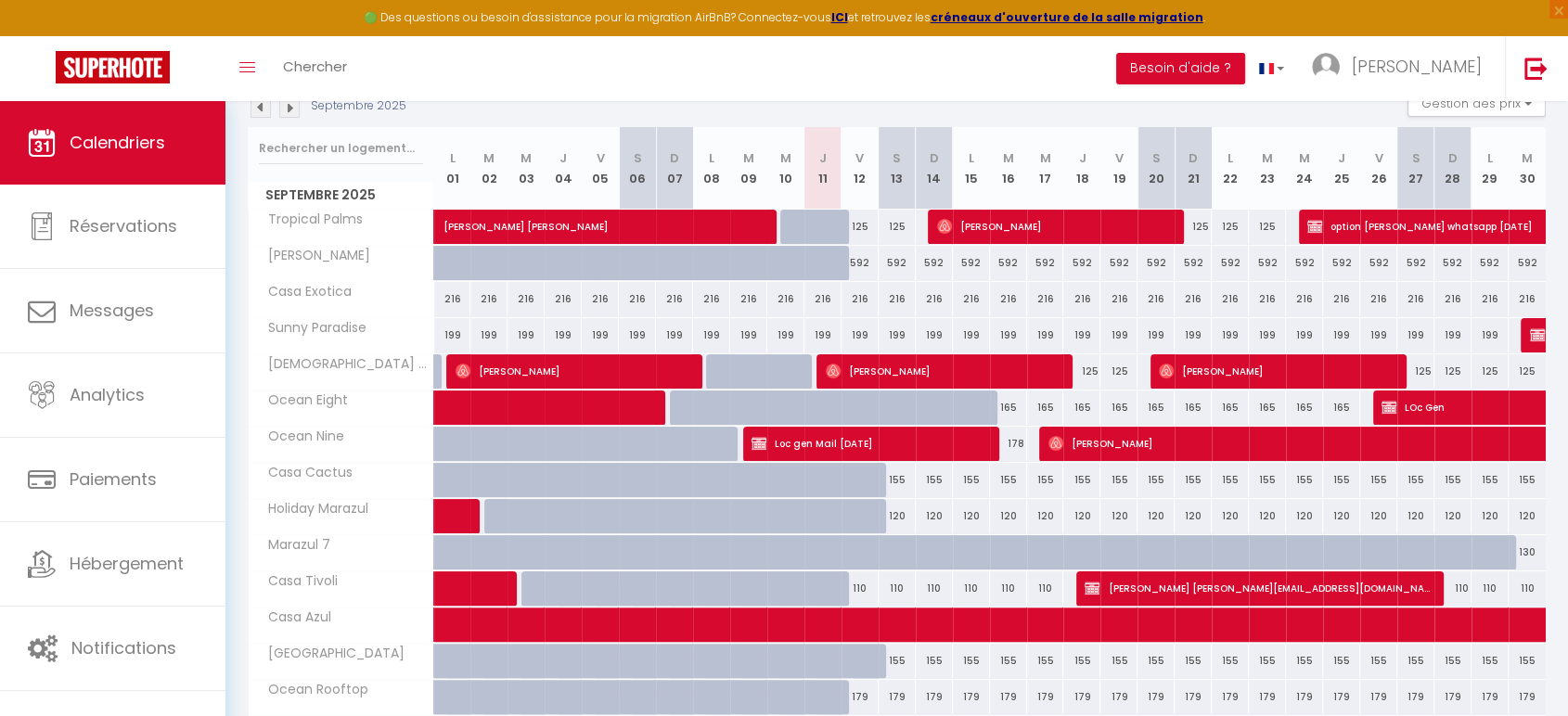
scroll to position [309, 0]
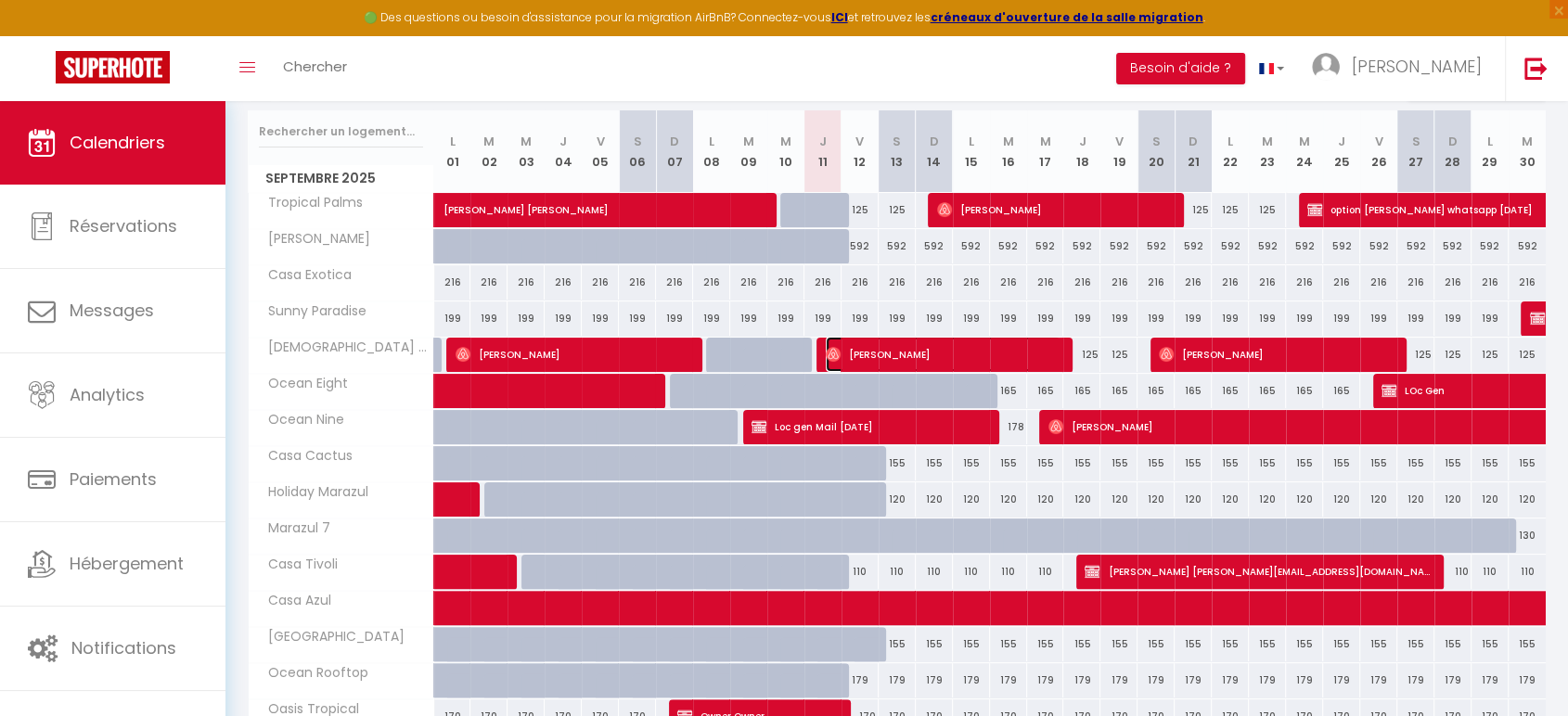
click at [896, 354] on span "[PERSON_NAME]" at bounding box center [943, 354] width 235 height 36
select select "OK"
select select "1"
select select "0"
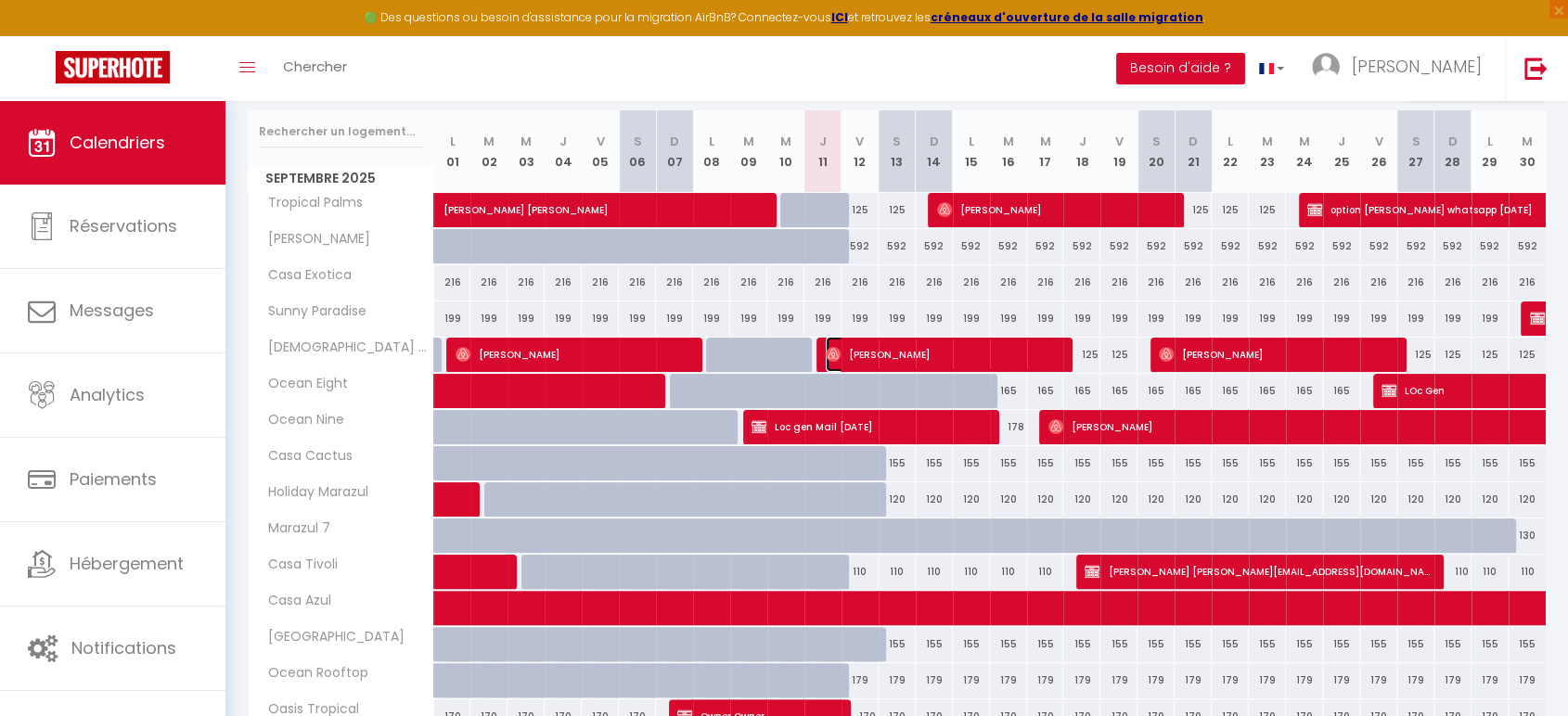
select select "1"
select select
